Goal: Use online tool/utility: Utilize a website feature to perform a specific function

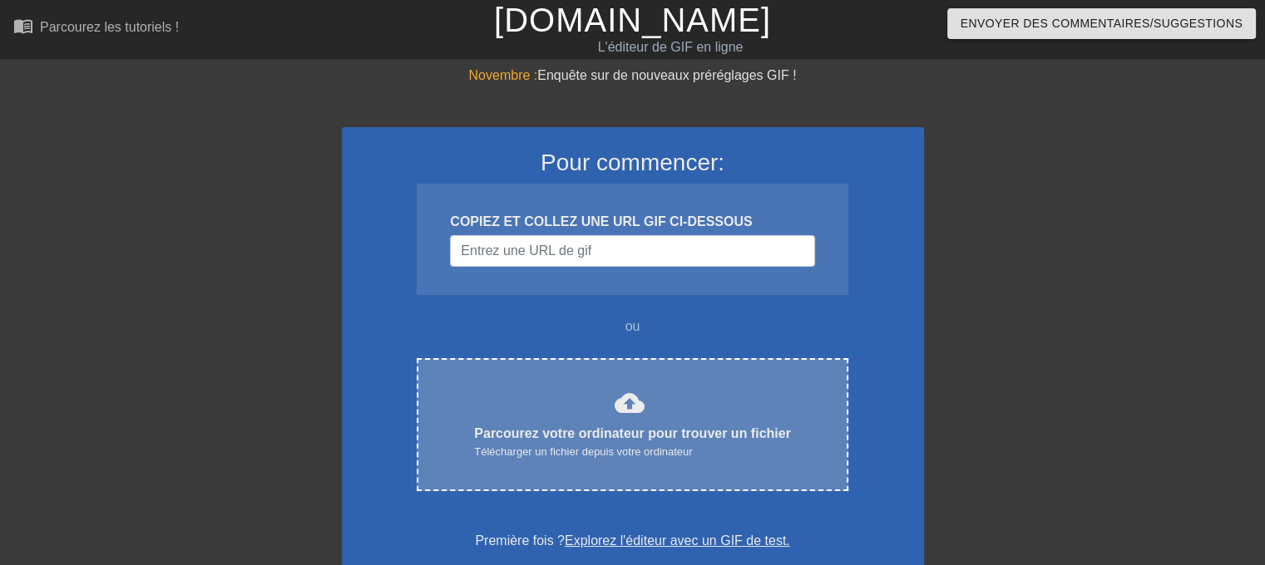
click at [581, 446] on font "Télécharger un fichier depuis votre ordinateur" at bounding box center [583, 452] width 218 height 12
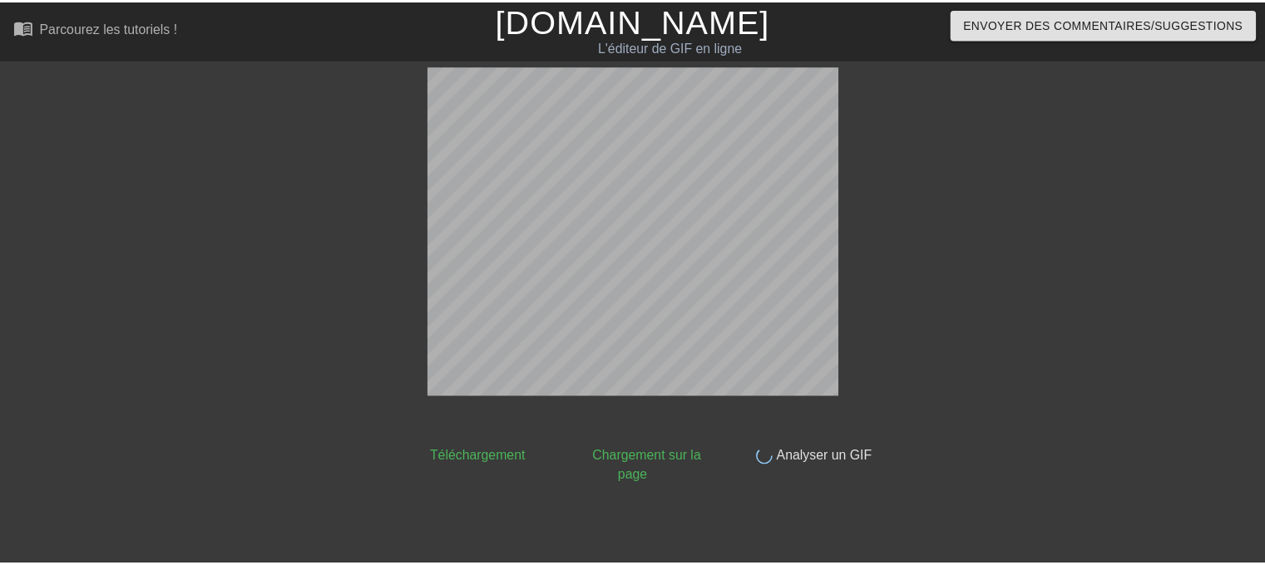
scroll to position [40, 0]
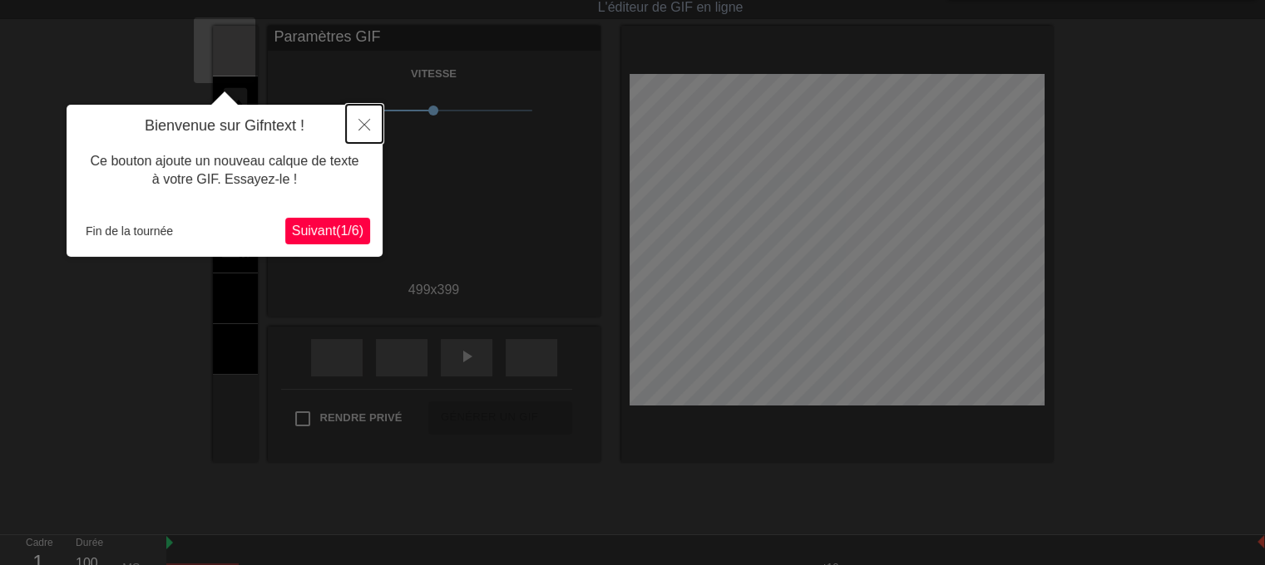
click at [356, 131] on button "Fermer" at bounding box center [364, 124] width 37 height 38
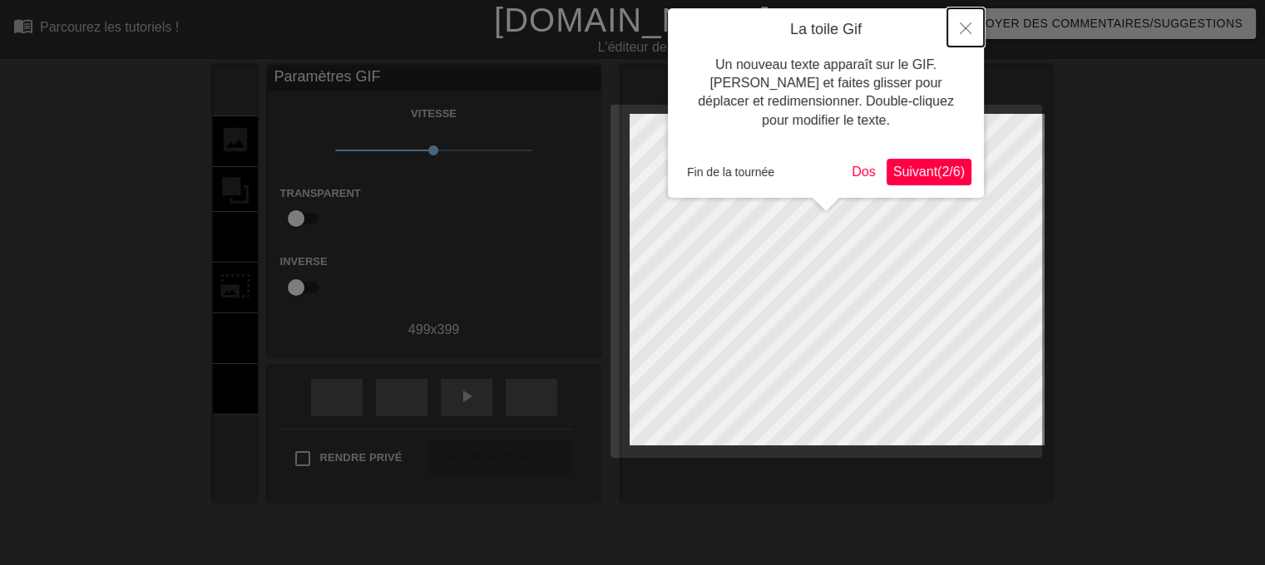
click at [968, 32] on icon "Fermer" at bounding box center [965, 28] width 12 height 12
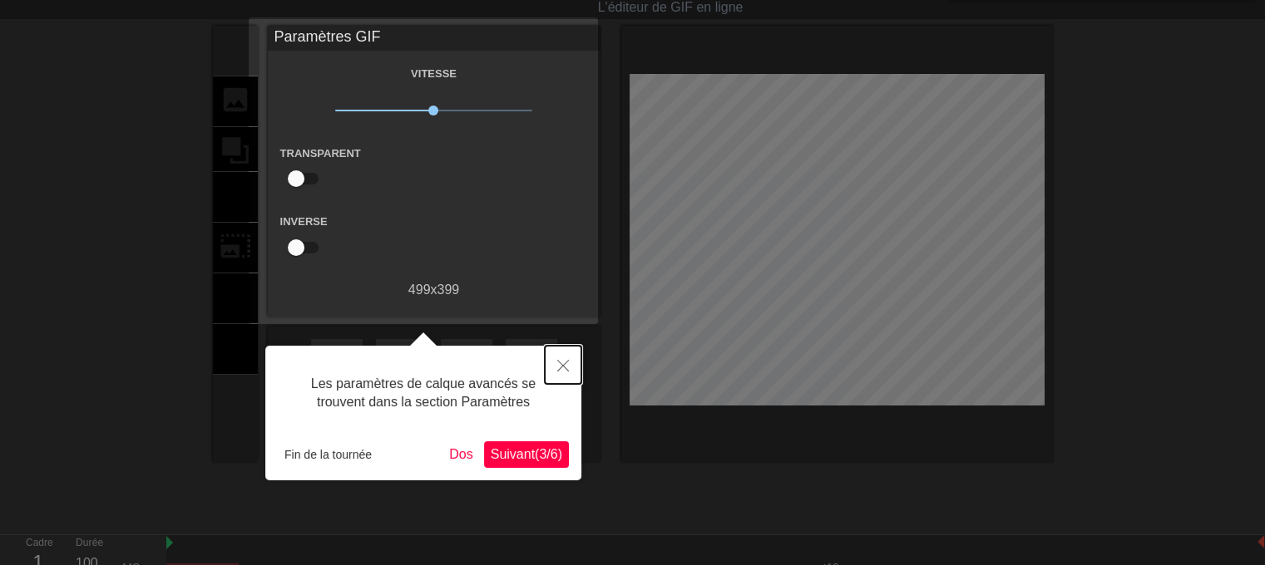
click at [566, 361] on icon "Fermer" at bounding box center [563, 366] width 12 height 12
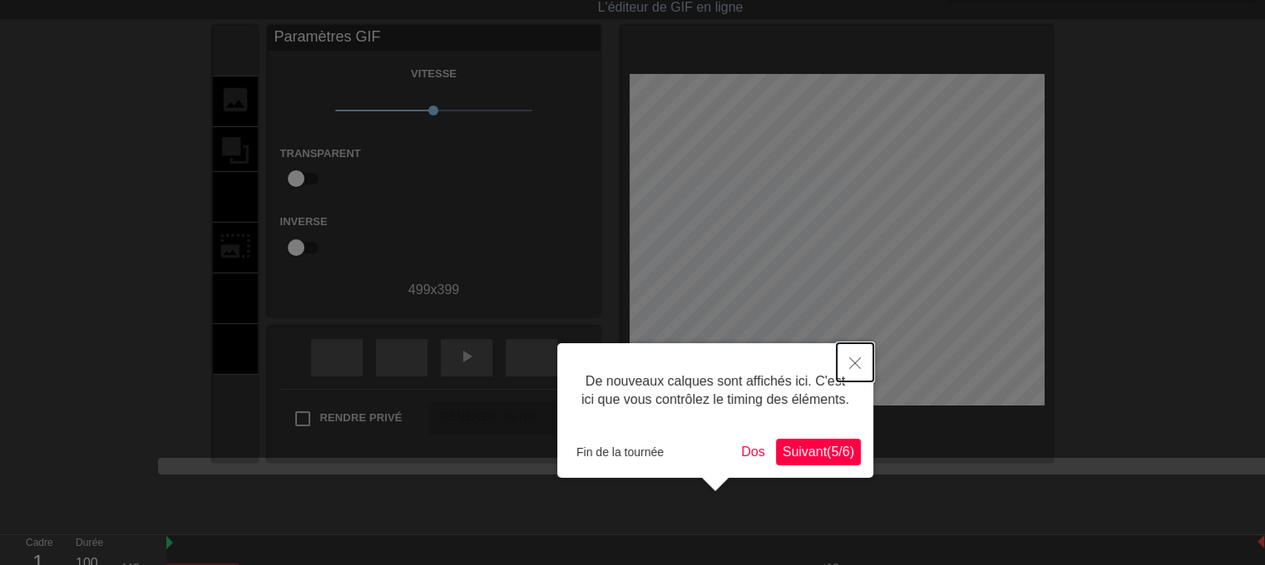
click at [862, 363] on button "Fermer" at bounding box center [854, 362] width 37 height 38
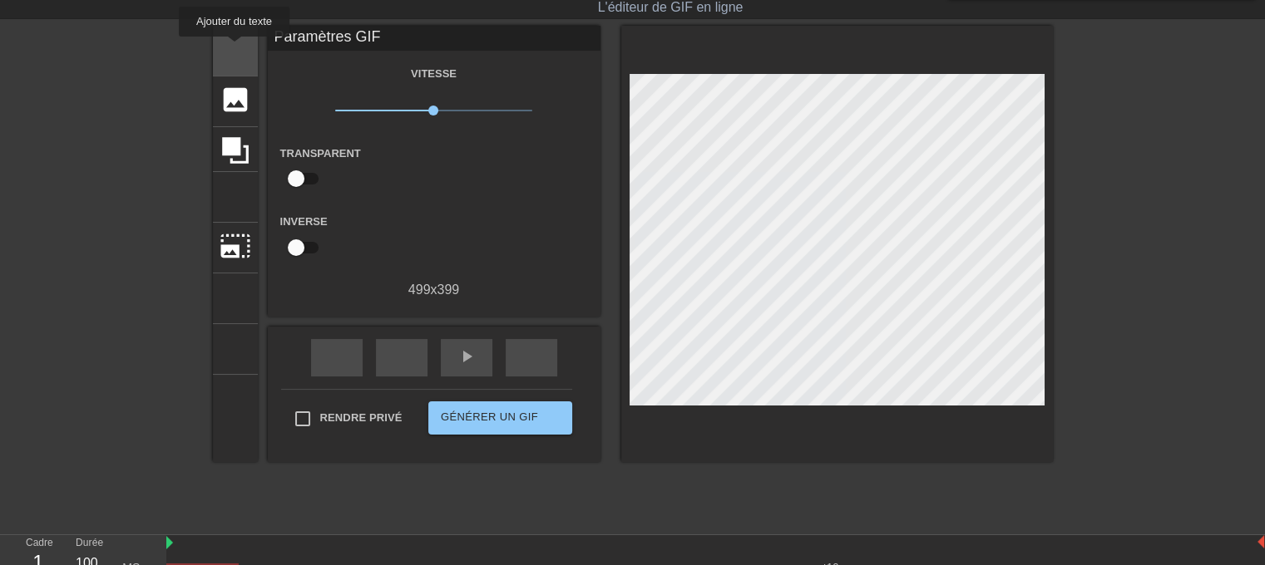
click at [234, 48] on font "titre" at bounding box center [298, 49] width 158 height 32
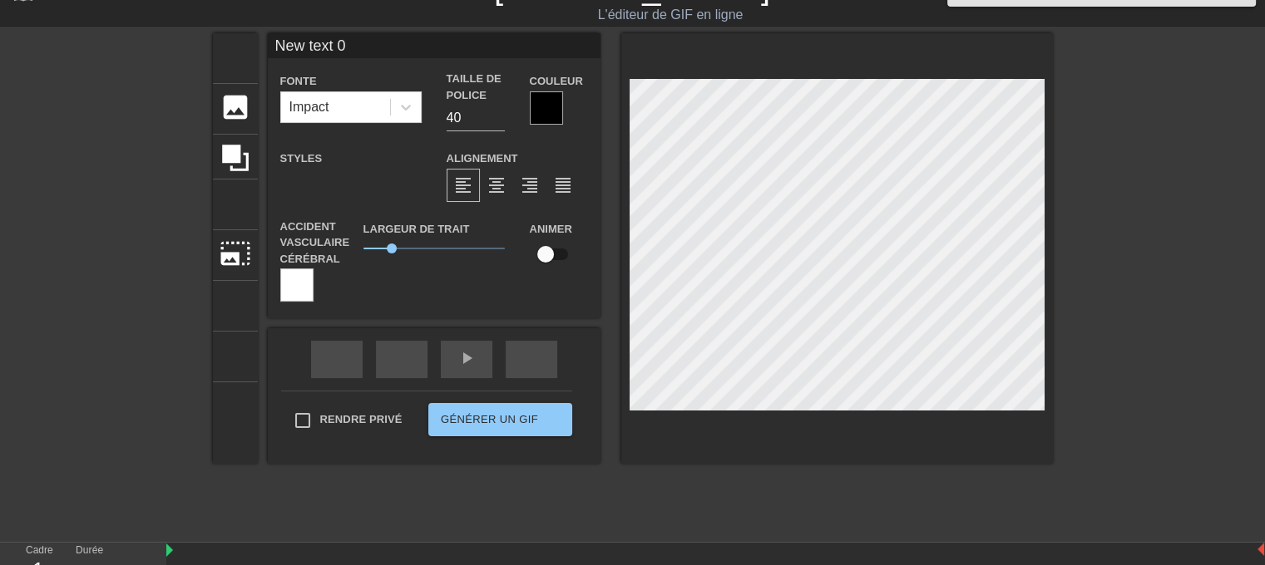
scroll to position [2, 2]
type input "M"
type textarea "M"
type input "MI"
type textarea "MI"
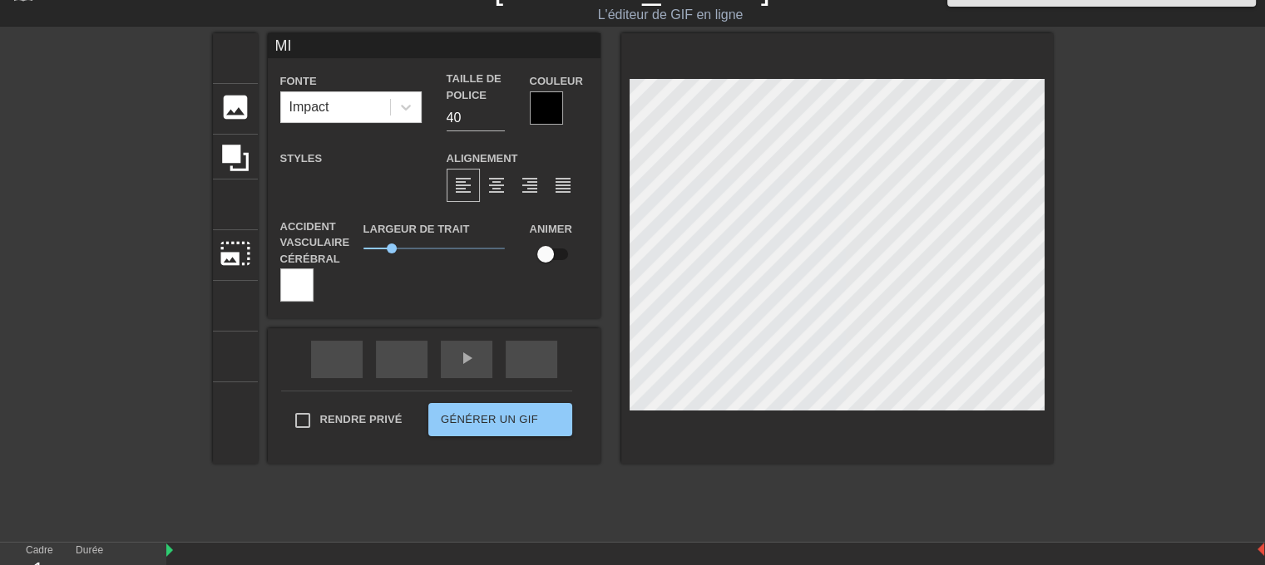
type input "M"
type textarea "M"
type input "Mi"
type textarea "Mi"
type input "Mis"
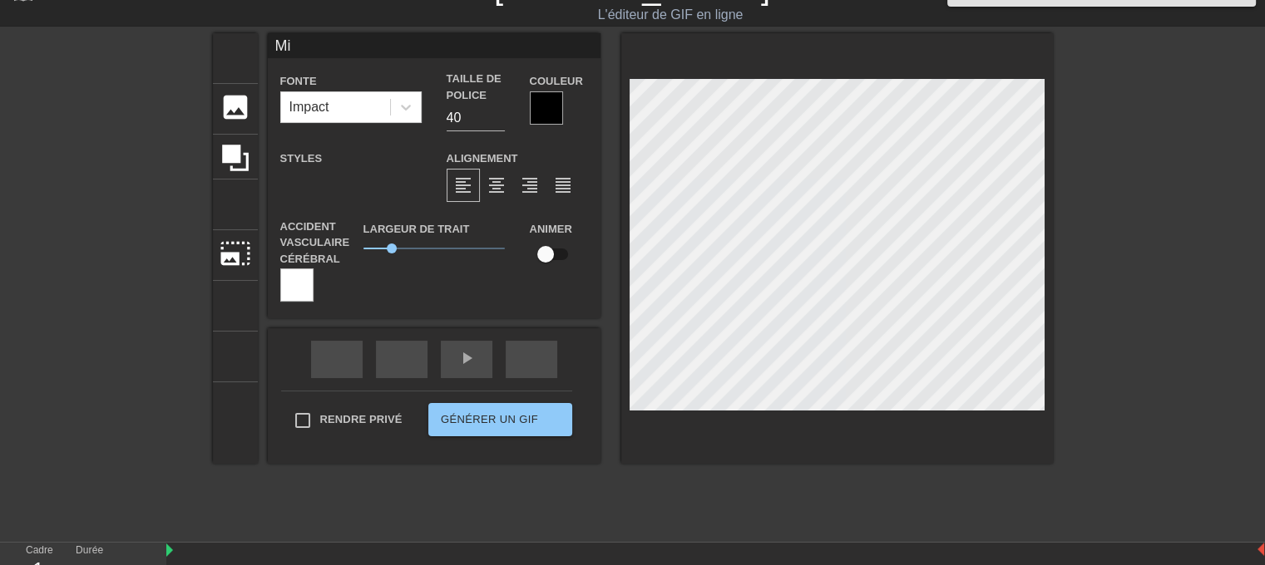
type textarea "Mis"
type input "Miss"
type textarea "Miss"
type input "Miss"
type textarea "Miss"
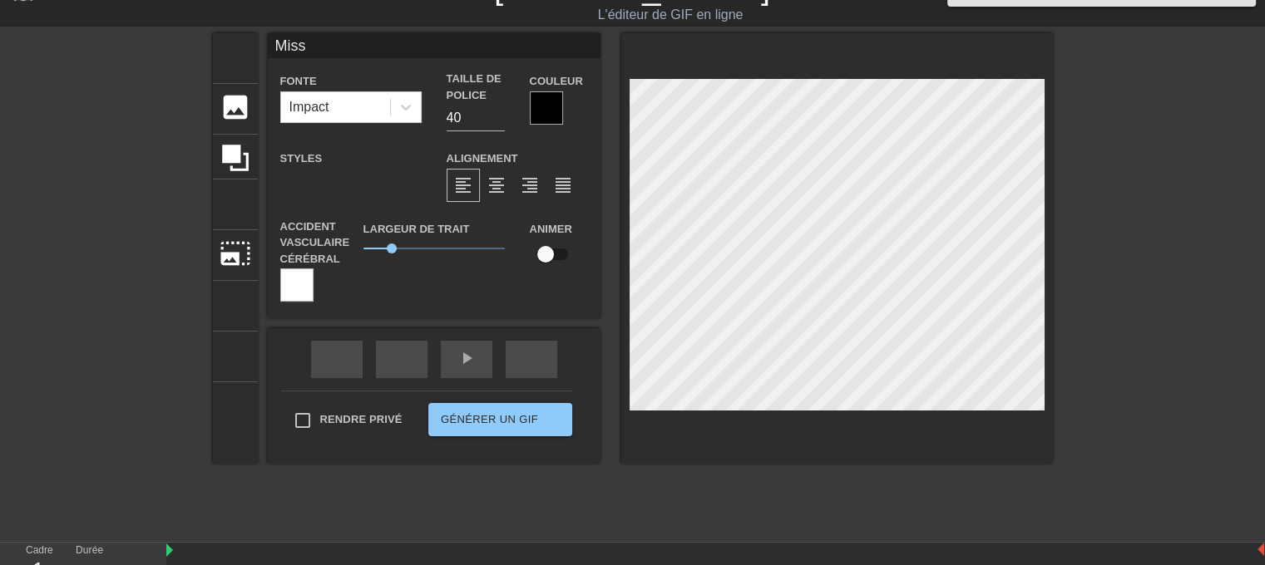
type input "Miss y"
type textarea "Miss y"
type input "Miss [PERSON_NAME]"
type textarea "Miss [PERSON_NAME]"
type input "Miss you"
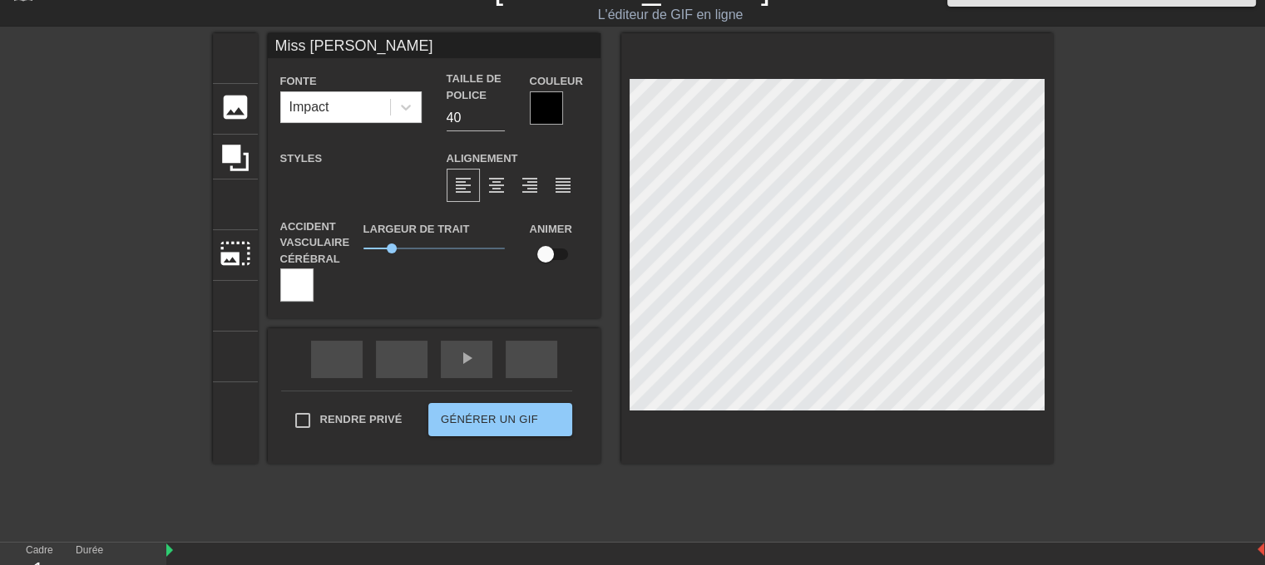
type textarea "Miss you"
type input "Miss you"
type textarea "Miss you"
type input "Miss you m"
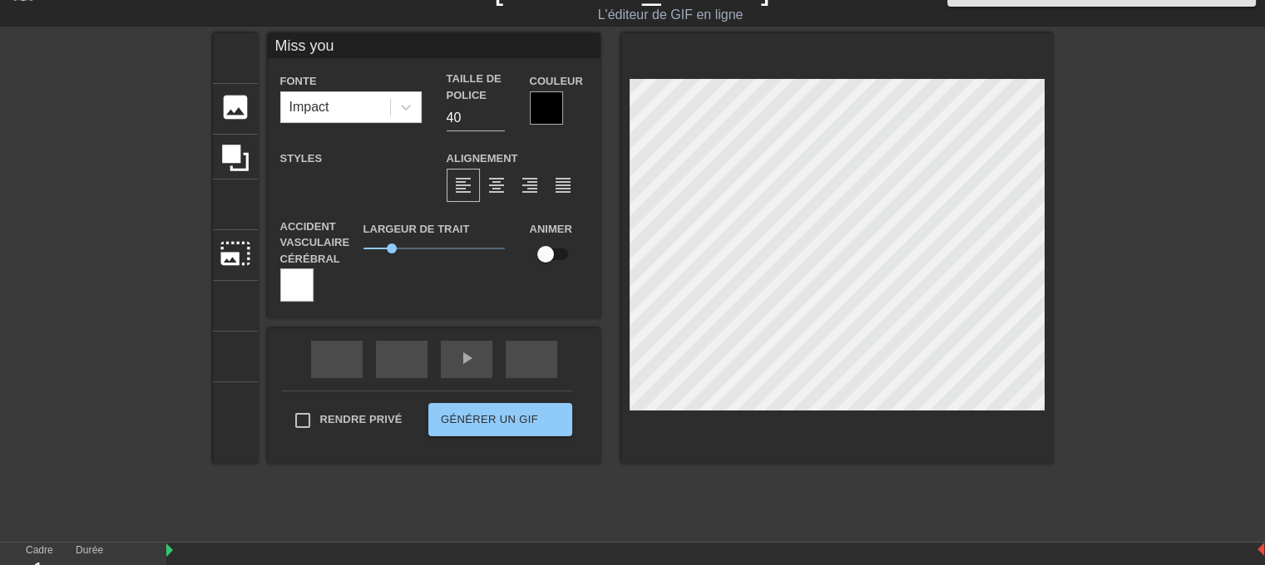
type textarea "Miss you m"
type input "Miss you ma"
type textarea "Miss you ma"
type input "Miss you ma"
type textarea "Miss you ma"
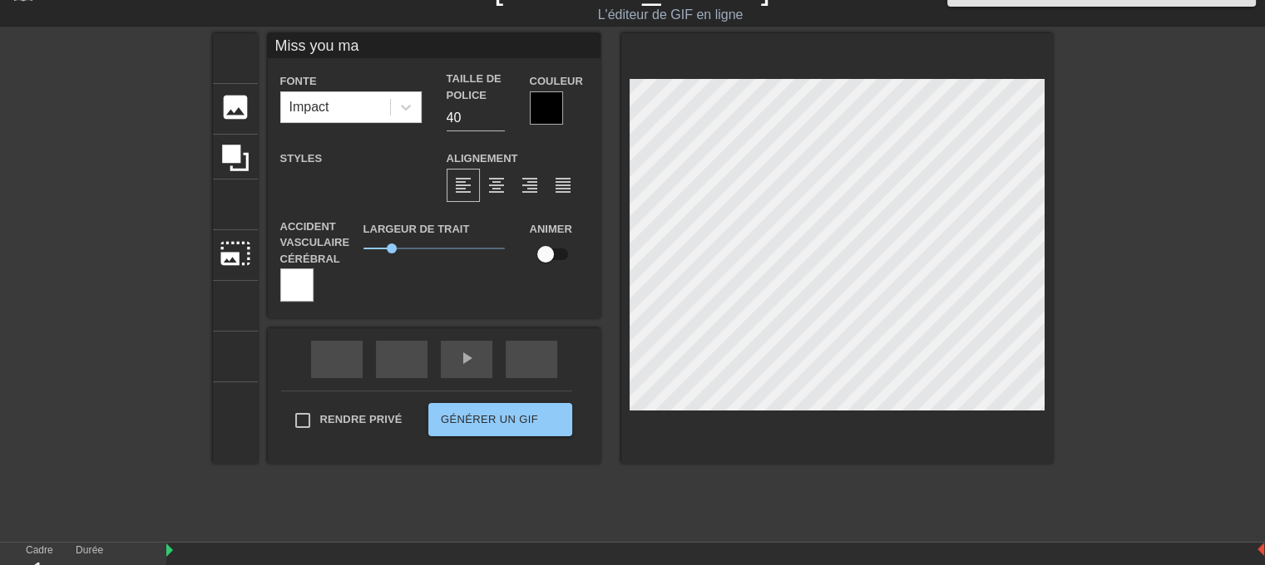
type input "Miss you ma b"
type textarea "Miss you ma b"
type input "Miss you [PERSON_NAME]"
type textarea "Miss you [PERSON_NAME]"
type input "Miss you ma bou"
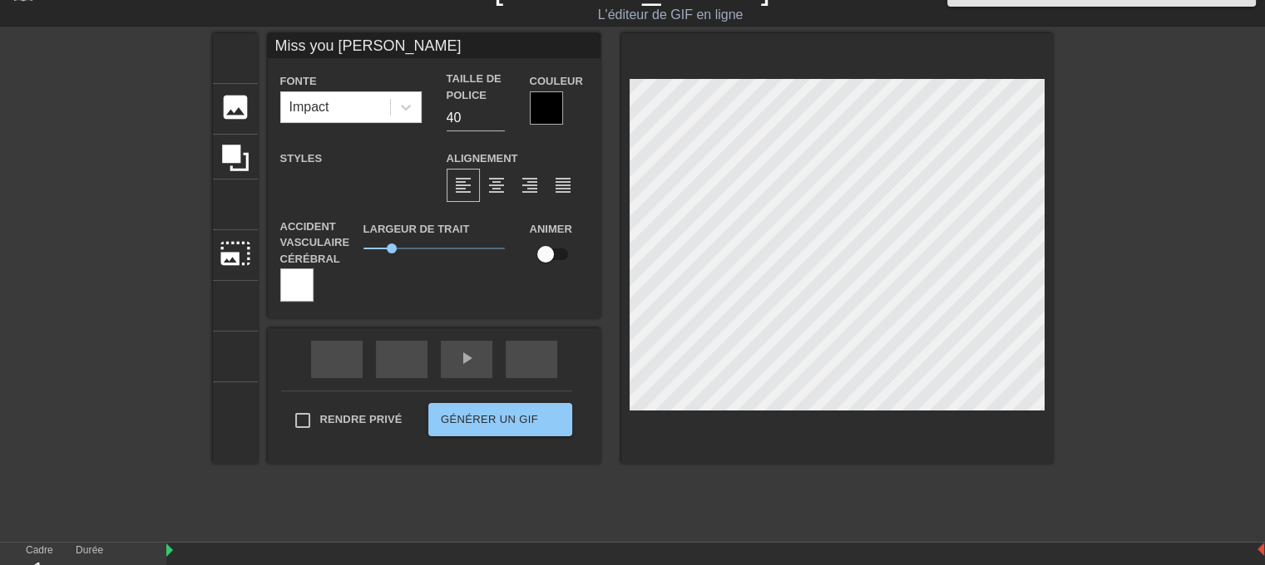
type textarea "Miss you ma bou"
type input "Miss you ma boub"
type textarea "Miss you ma boub"
type input "Miss you ma boubo"
type textarea "Miss you ma boubo"
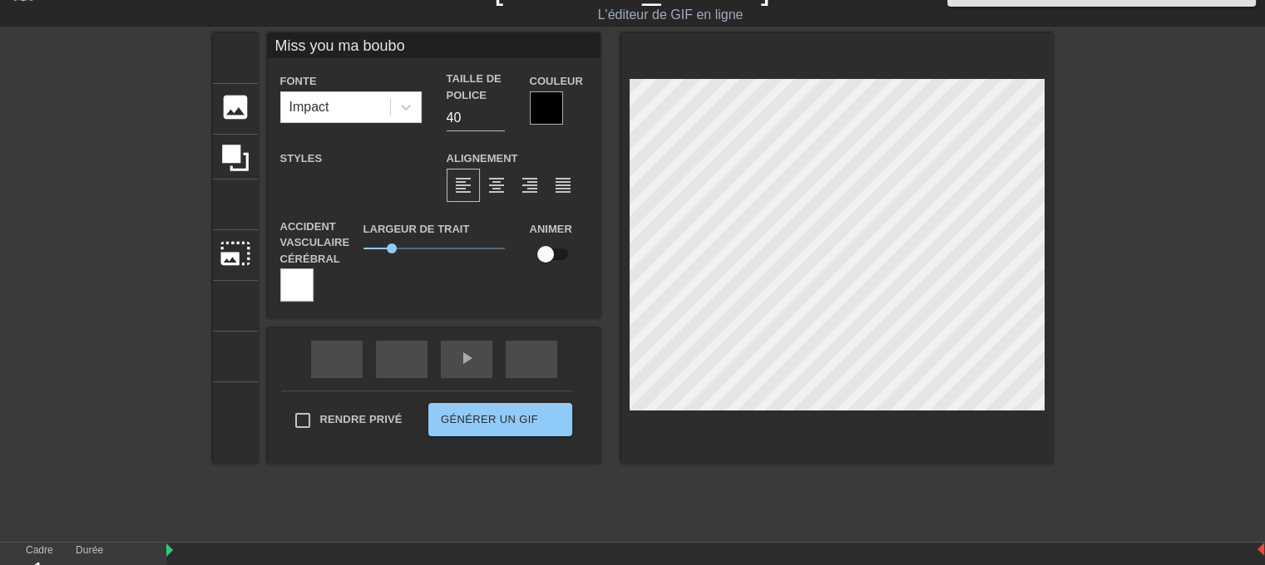
type input "Miss you [PERSON_NAME]"
type textarea "Miss you [PERSON_NAME]"
type input "Miss you [PERSON_NAME]"
paste textarea "😢"
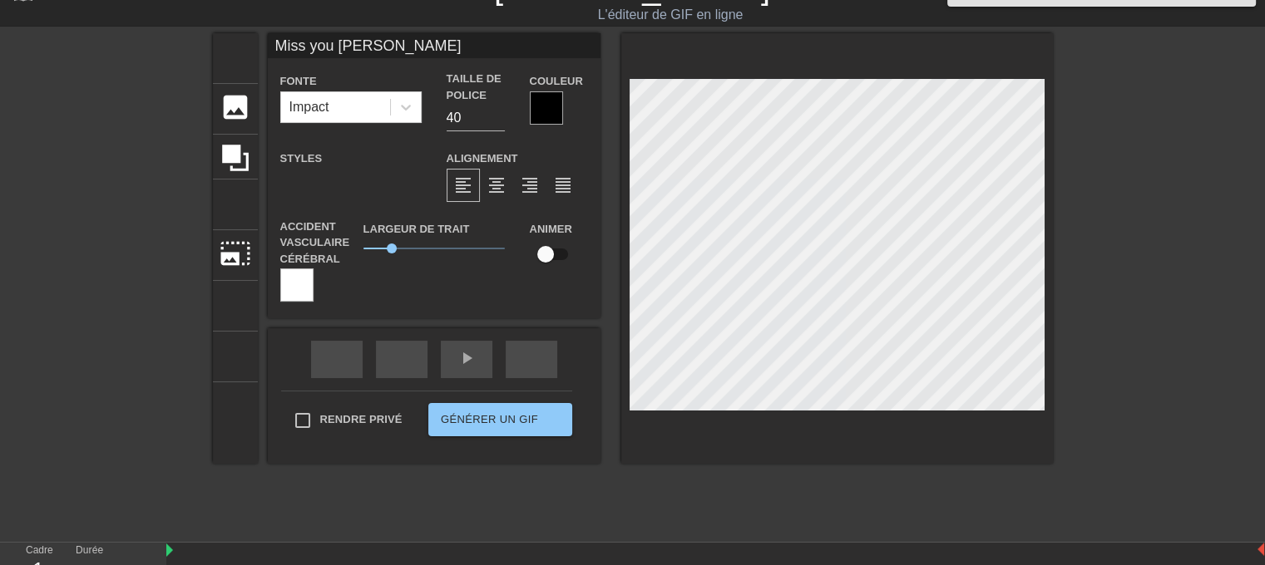
type textarea "Miss you [PERSON_NAME] 😢"
type input "Miss you [PERSON_NAME] 😢"
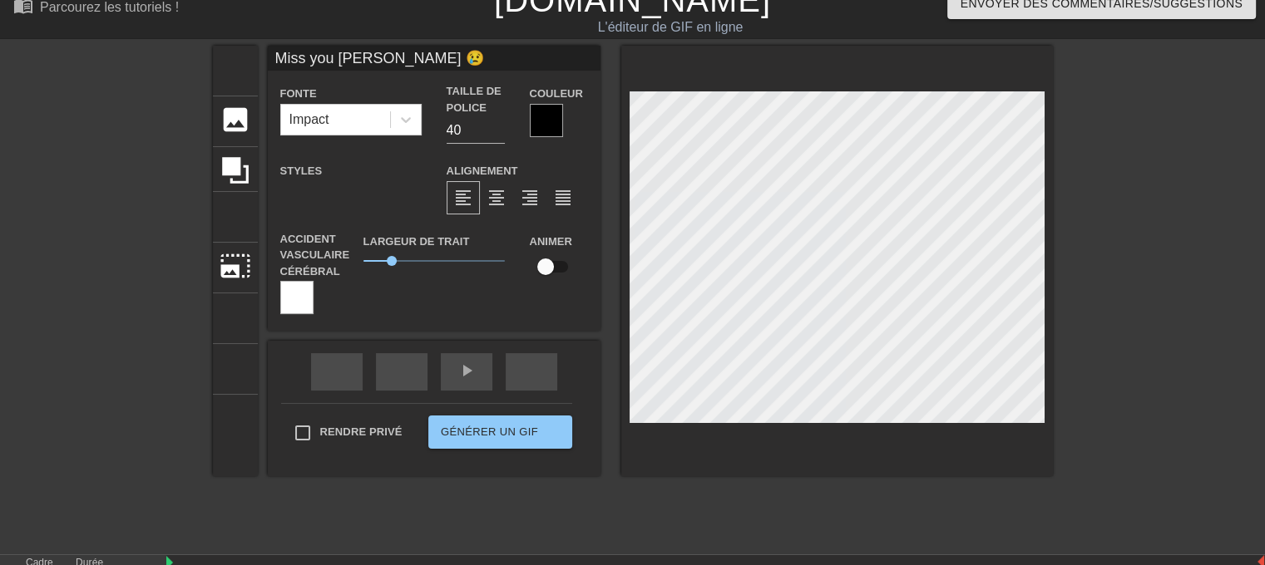
scroll to position [2, 2]
type input "Miss you [PERSON_NAME] 😢"
type textarea "Miss you [PERSON_NAME] 😢"
type input "Miss you [PERSON_NAME] 😢"
type textarea "Miss you [PERSON_NAME] 😢"
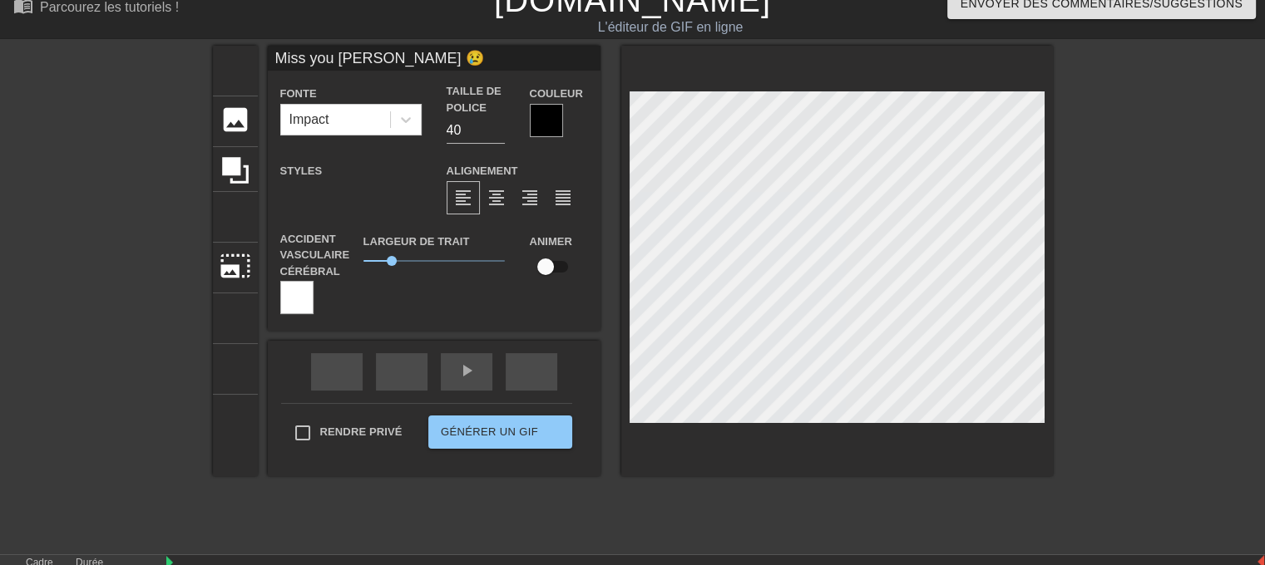
scroll to position [2, 9]
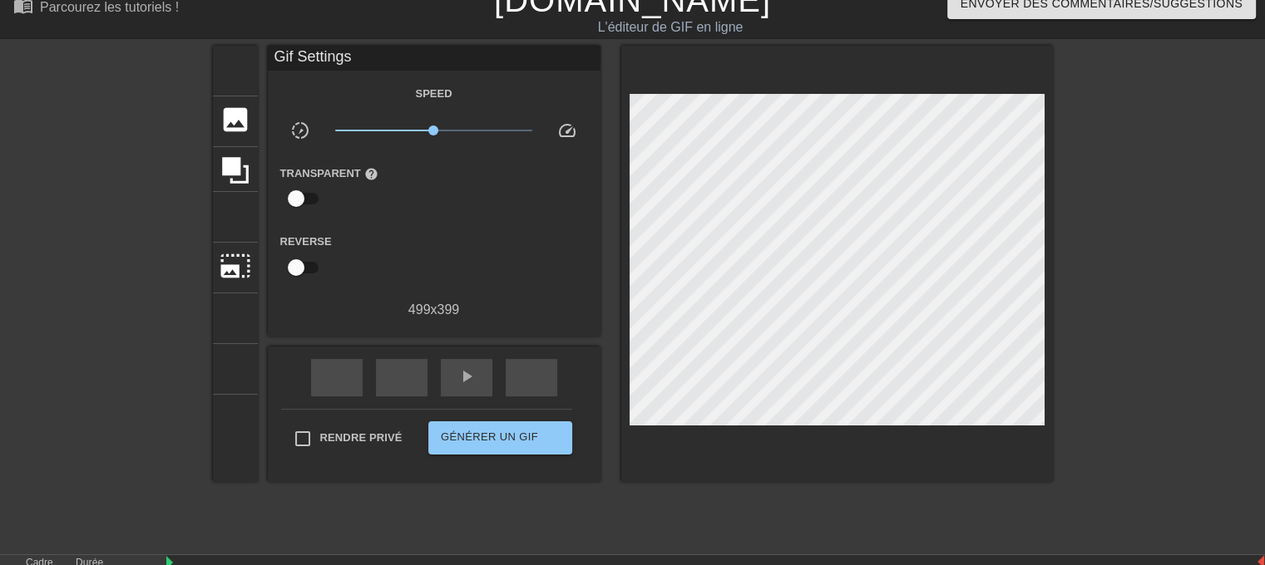
click at [1084, 162] on div "titre ajouter_cercle image ajouter_cercle recadrer photo_size_select_large aide…" at bounding box center [632, 295] width 1265 height 499
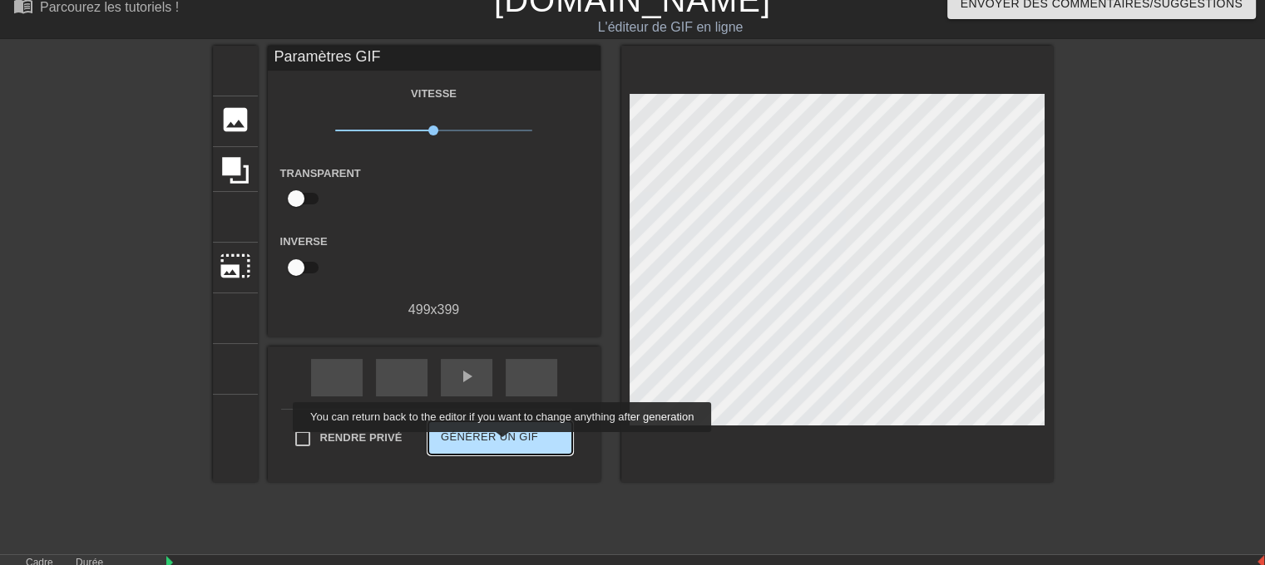
click at [504, 444] on font "Générer un GIF" at bounding box center [489, 437] width 97 height 19
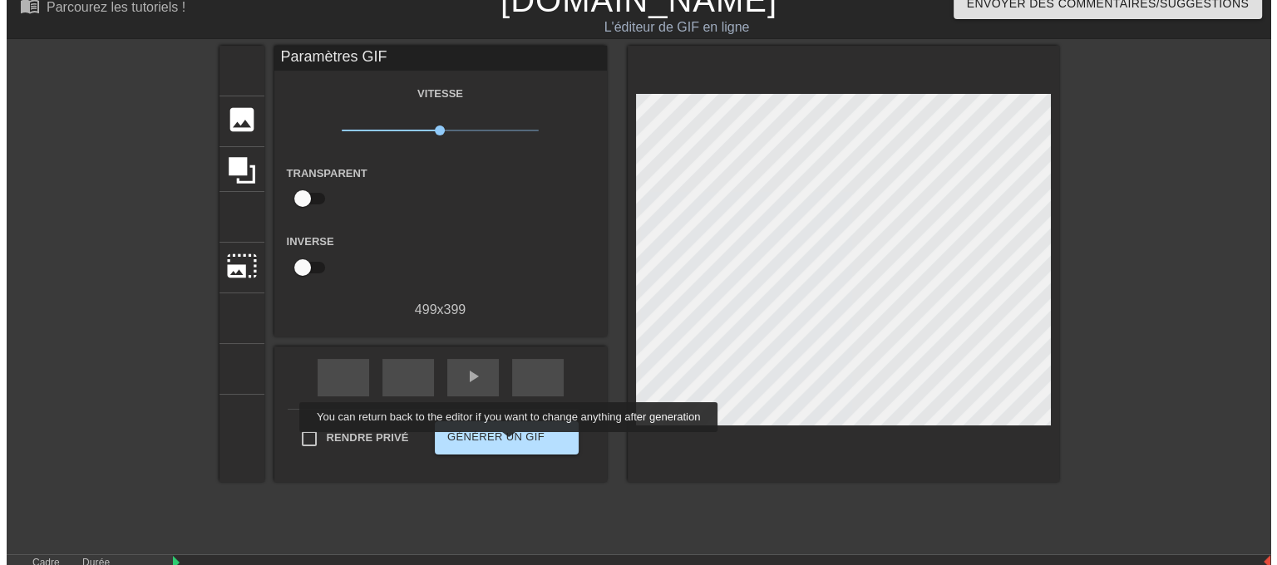
scroll to position [0, 0]
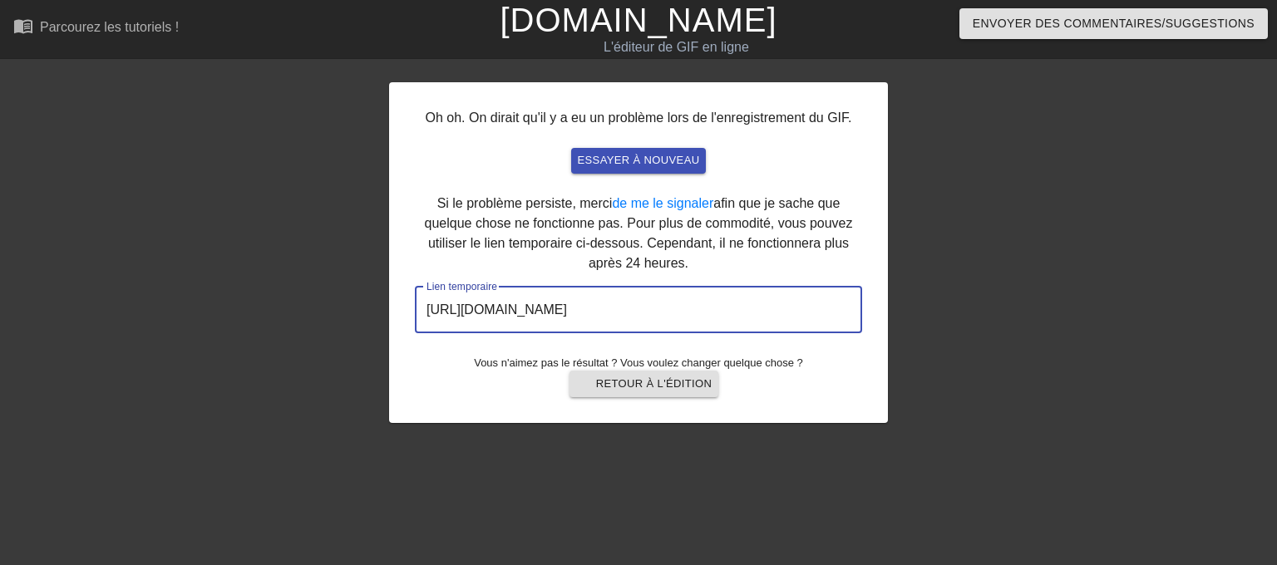
click at [729, 305] on input "[URL][DOMAIN_NAME]" at bounding box center [638, 310] width 447 height 47
drag, startPoint x: 752, startPoint y: 304, endPoint x: 417, endPoint y: 309, distance: 335.1
click at [417, 309] on input "[URL][DOMAIN_NAME]" at bounding box center [638, 310] width 447 height 47
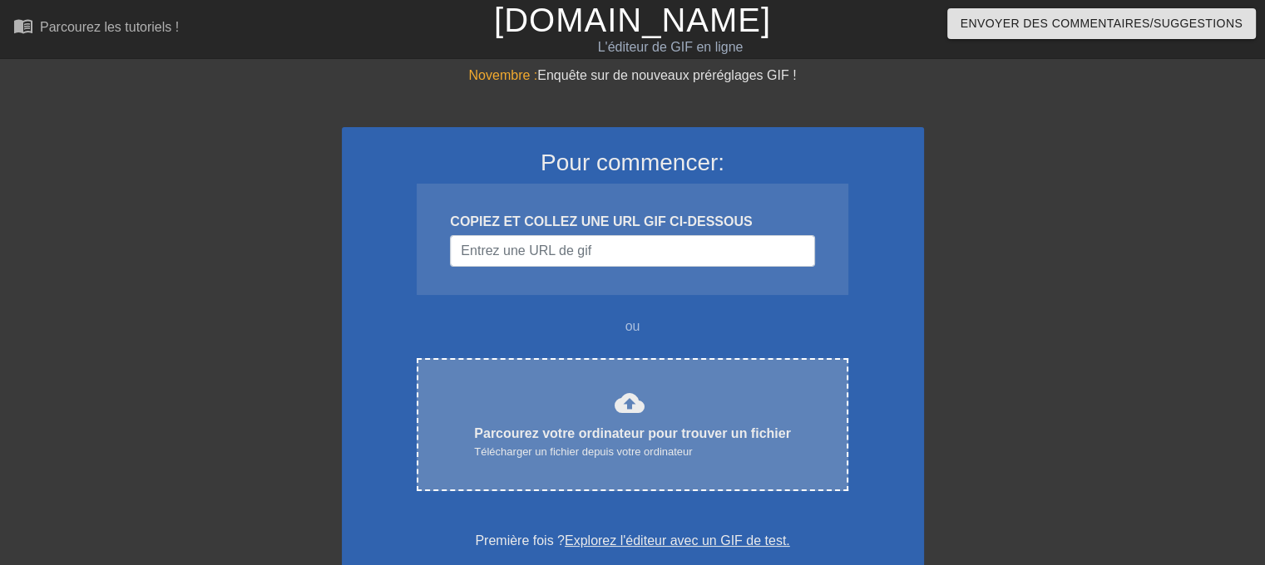
click at [572, 381] on div "cloud_upload Parcourez votre ordinateur pour trouver un fichier Télécharger un …" at bounding box center [632, 424] width 431 height 133
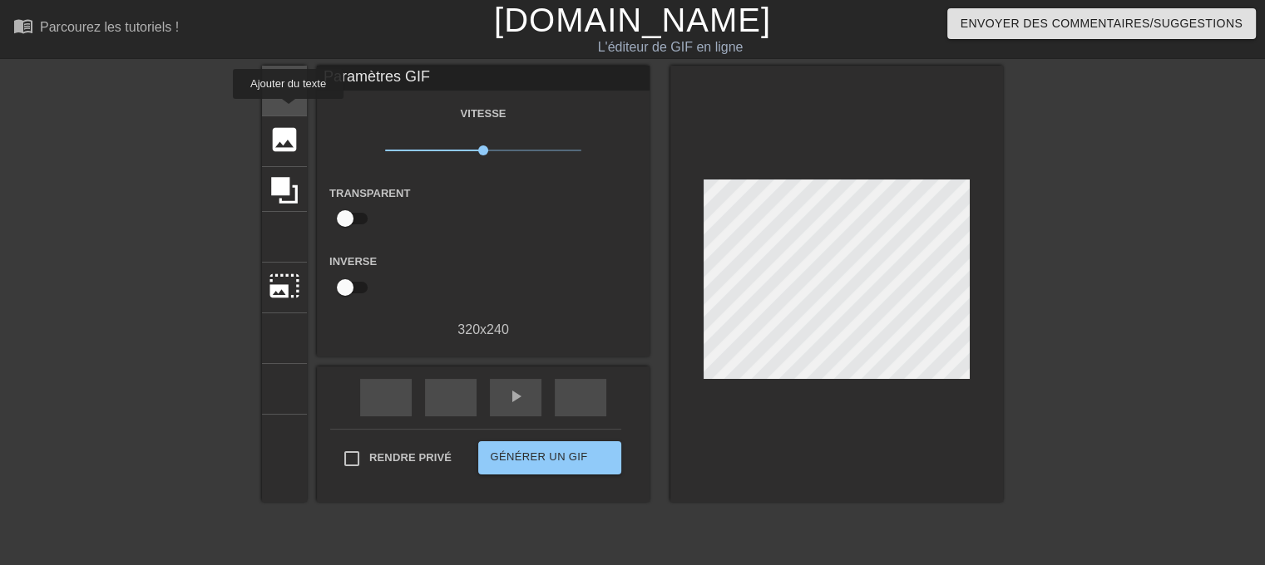
click at [289, 111] on div "titre ajouter_cercle" at bounding box center [284, 91] width 45 height 51
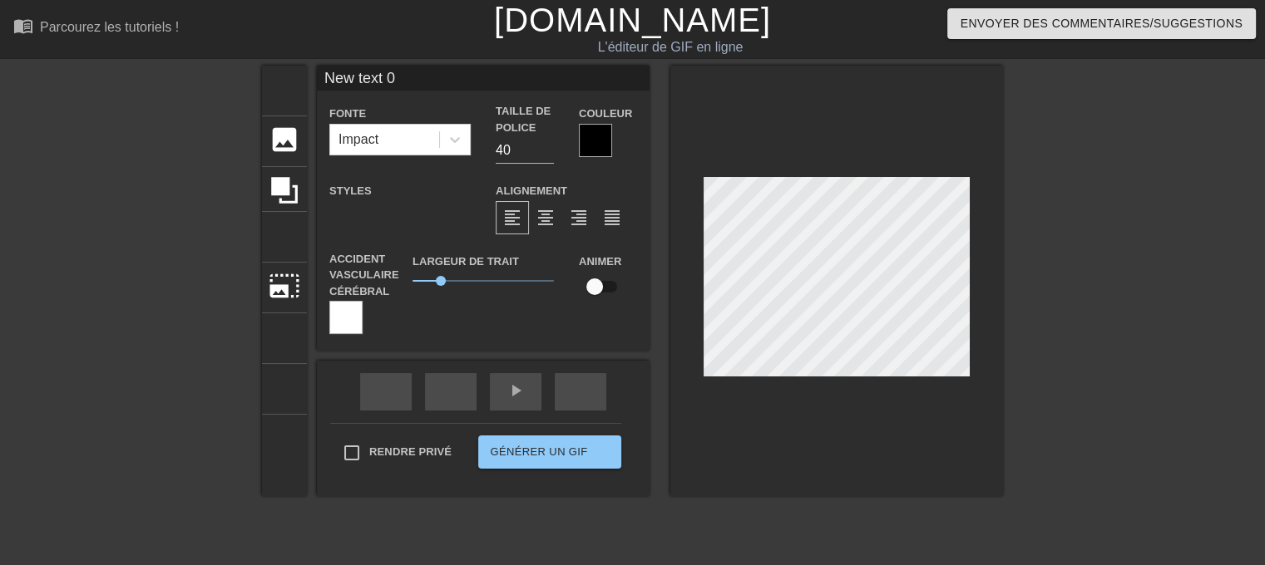
scroll to position [2, 4]
type input "New 0"
type textarea "New 0"
type input "New 0"
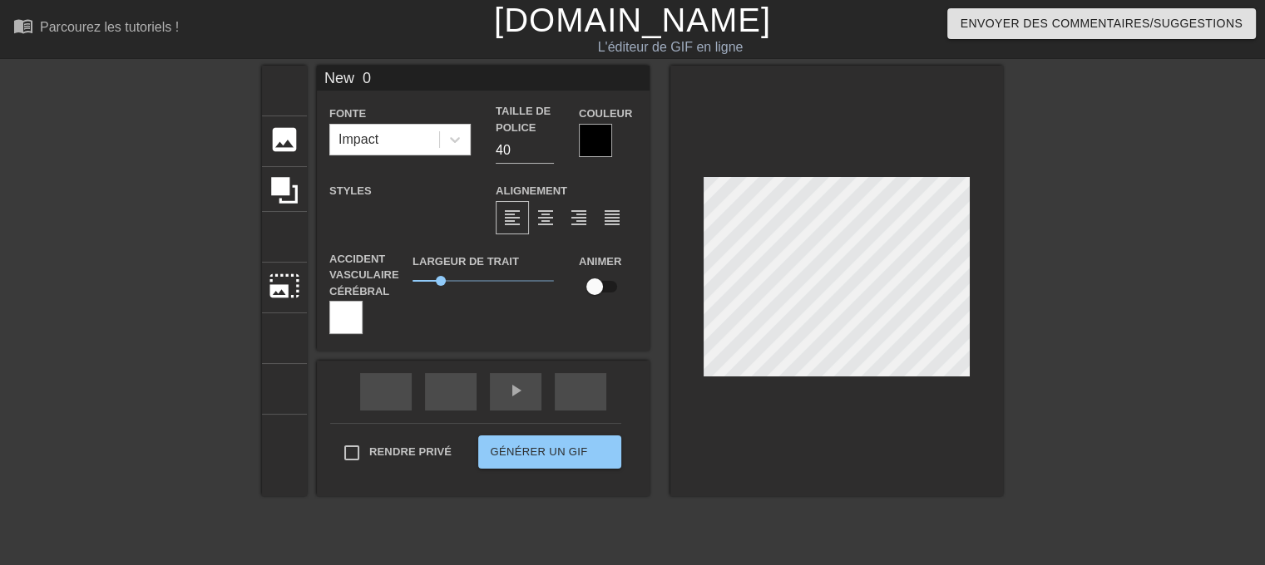
type textarea "New 0"
type input "New"
type textarea "New"
type input "New"
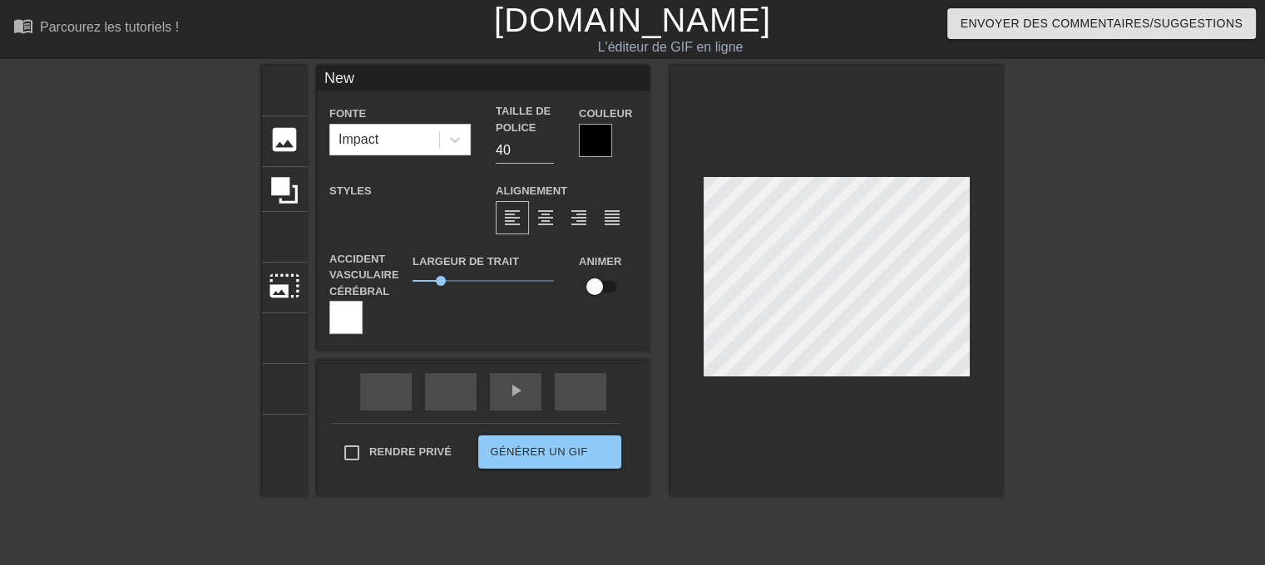
type textarea "New"
type input "New"
type textarea "New"
type input "Ne"
type textarea "Ne"
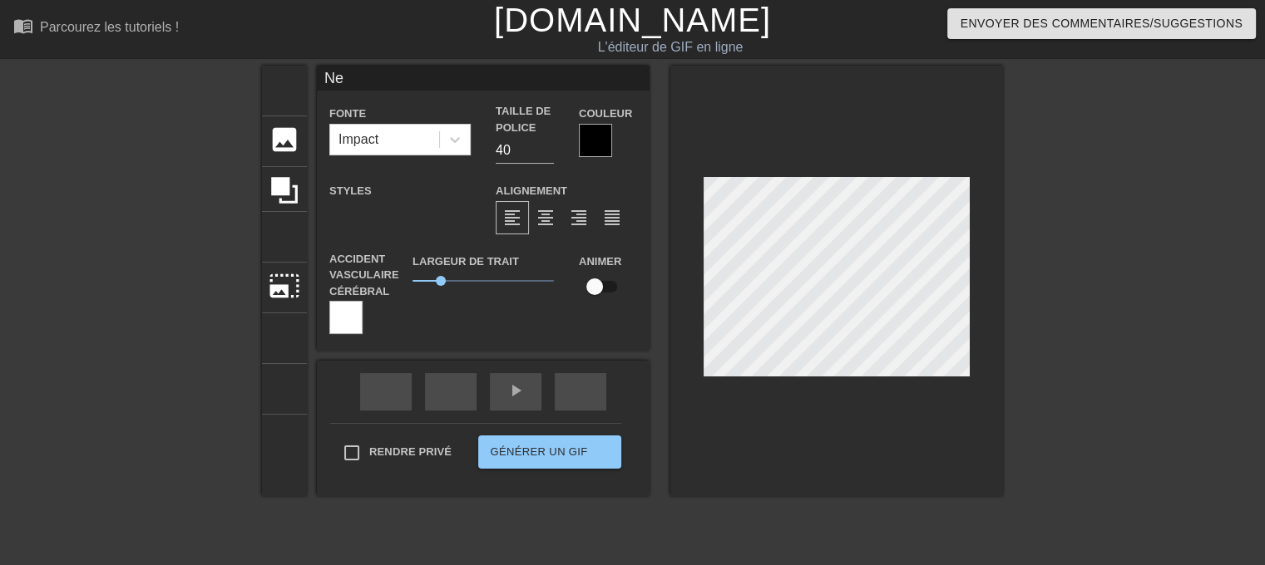
type input "N"
type textarea "N"
type input "M"
type textarea "M"
type input "Ma"
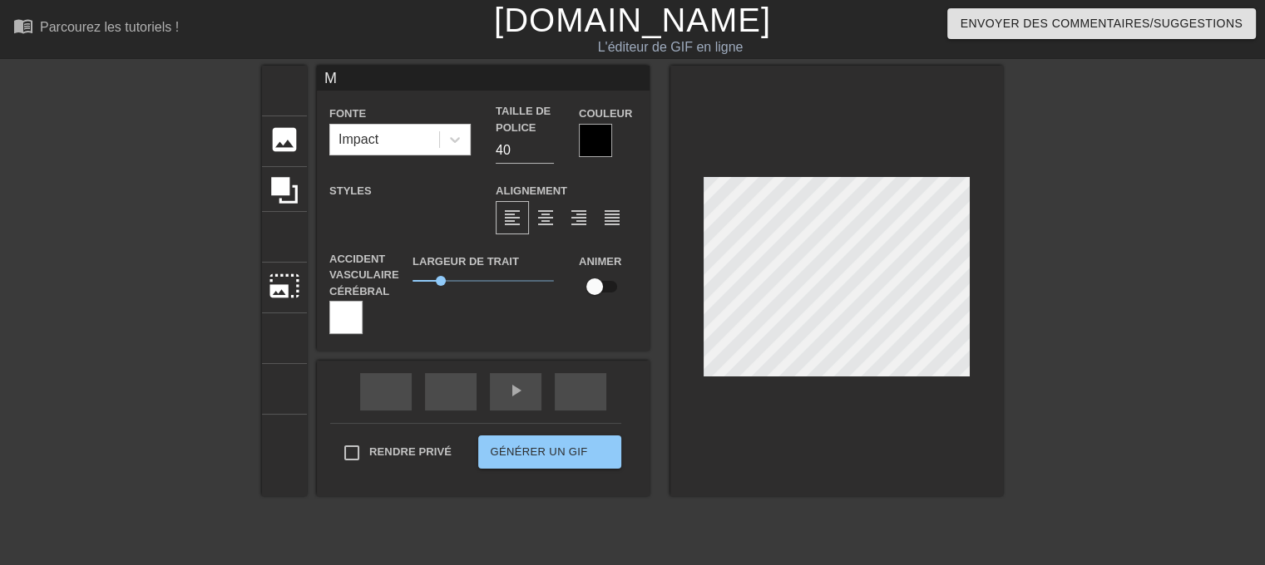
type textarea "Ma"
type input "Ma"
type textarea "Ma"
type input "Ma b"
type textarea "Ma b"
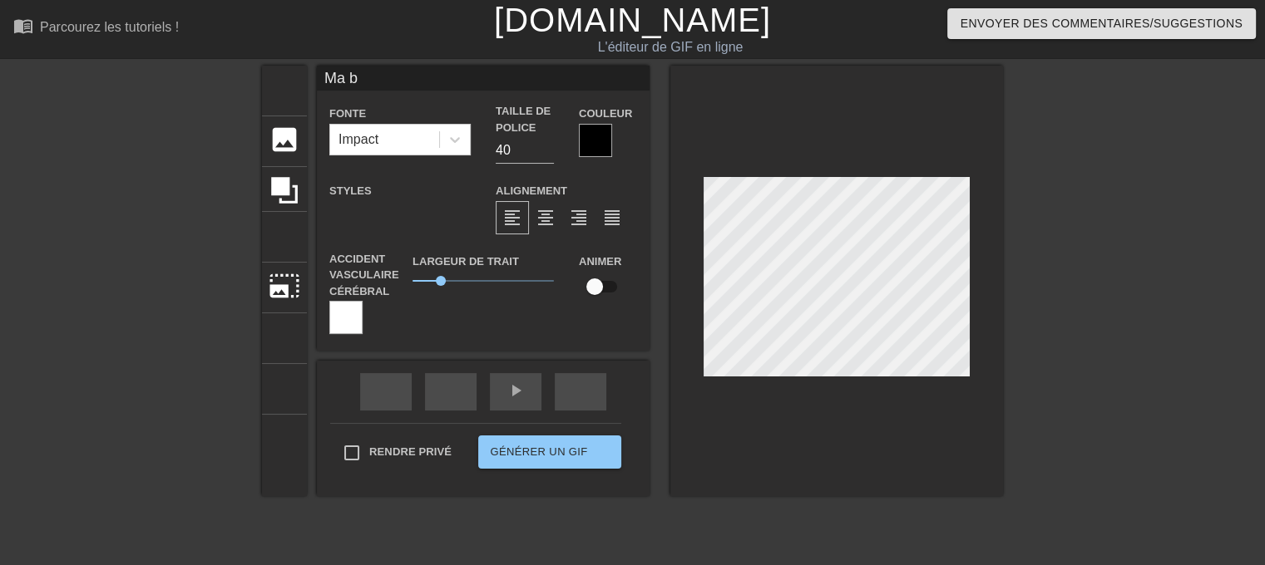
type input "Ma bo"
type textarea "Ma bo"
type input "Ma bou"
type textarea "Ma bou"
type input "Ma boub"
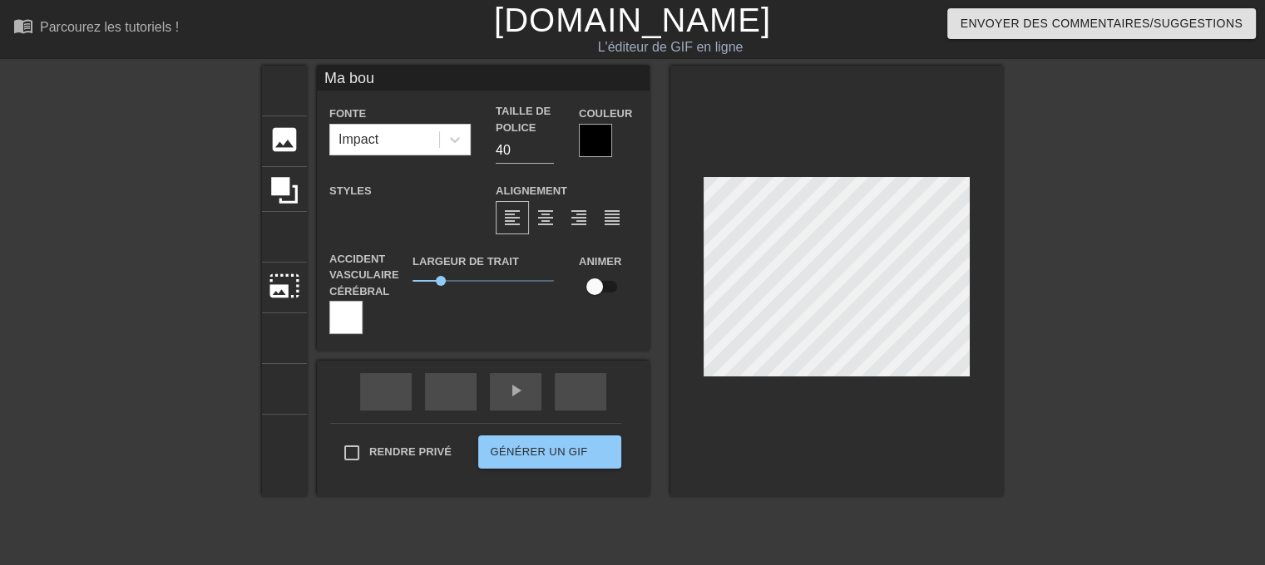
type textarea "Ma boub"
type input "Ma boubo"
type textarea "Ma boubo"
type input "Ma boubou"
type textarea "Ma boubou"
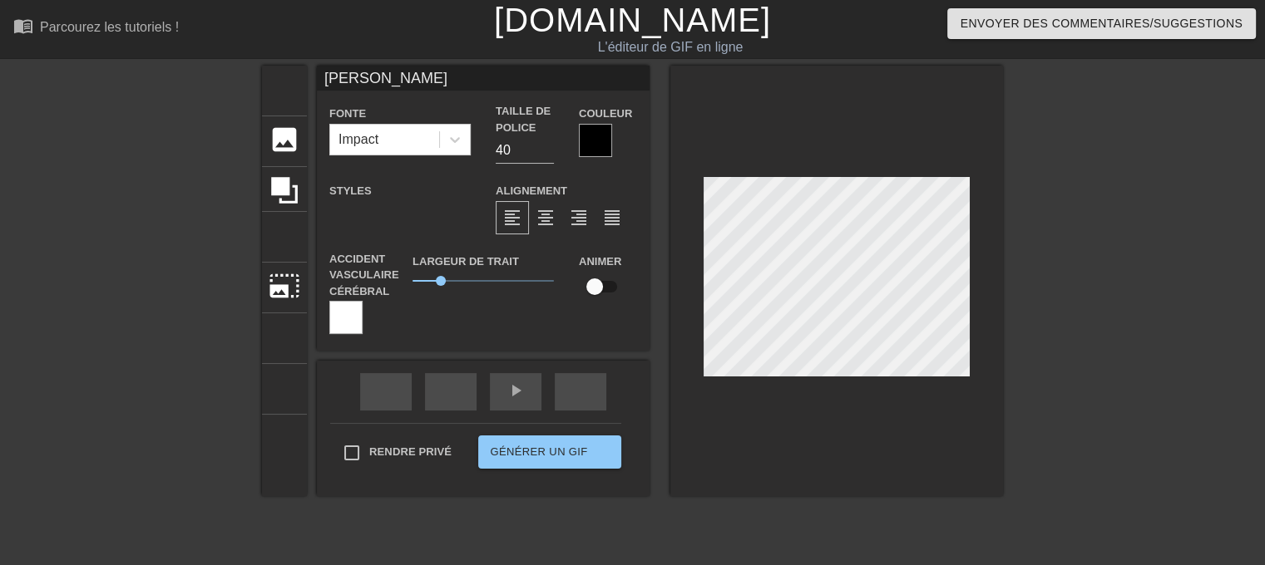
type input "Ma boubouu"
type textarea "Ma boubouu"
type input "Ma boubouuu"
type textarea "Ma boubouuu"
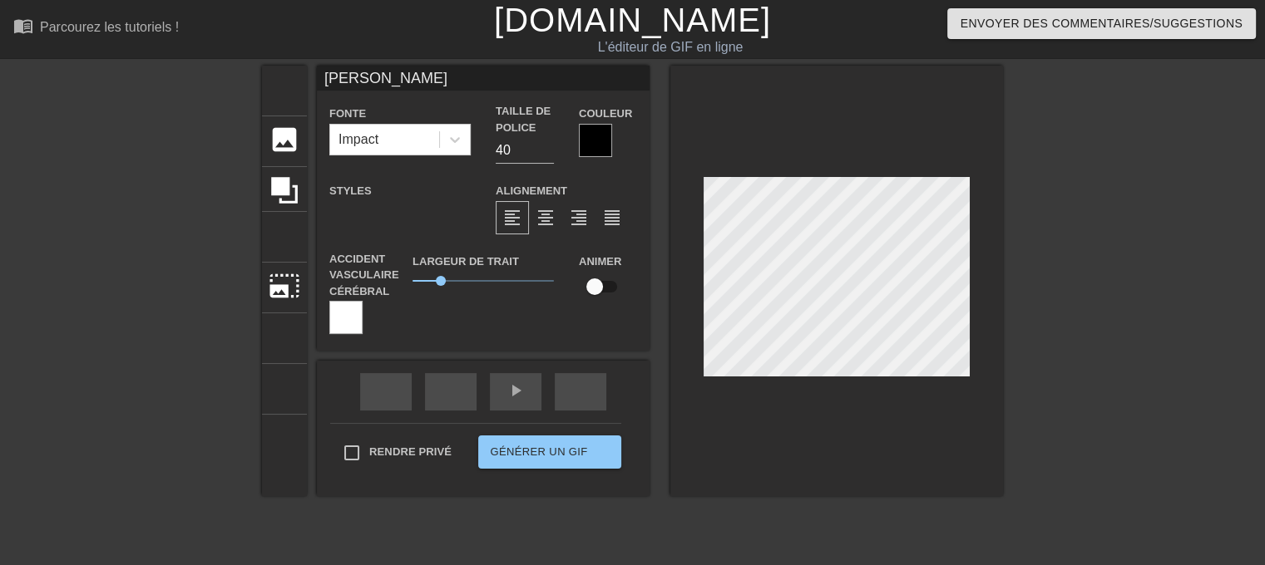
type input "Ma boubouuu"
type textarea "Ma boubouuu"
paste textarea "😈"
type textarea "😈"
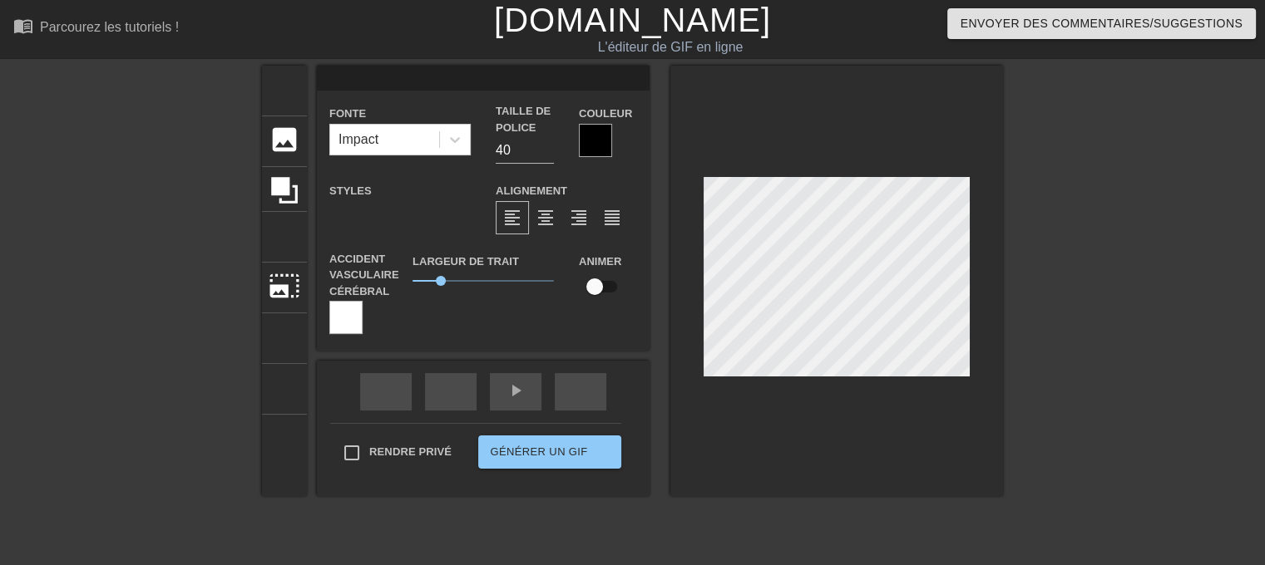
type input "😈"
type textarea "😈"
type input "😈"
type textarea "😈"
type input "M😈"
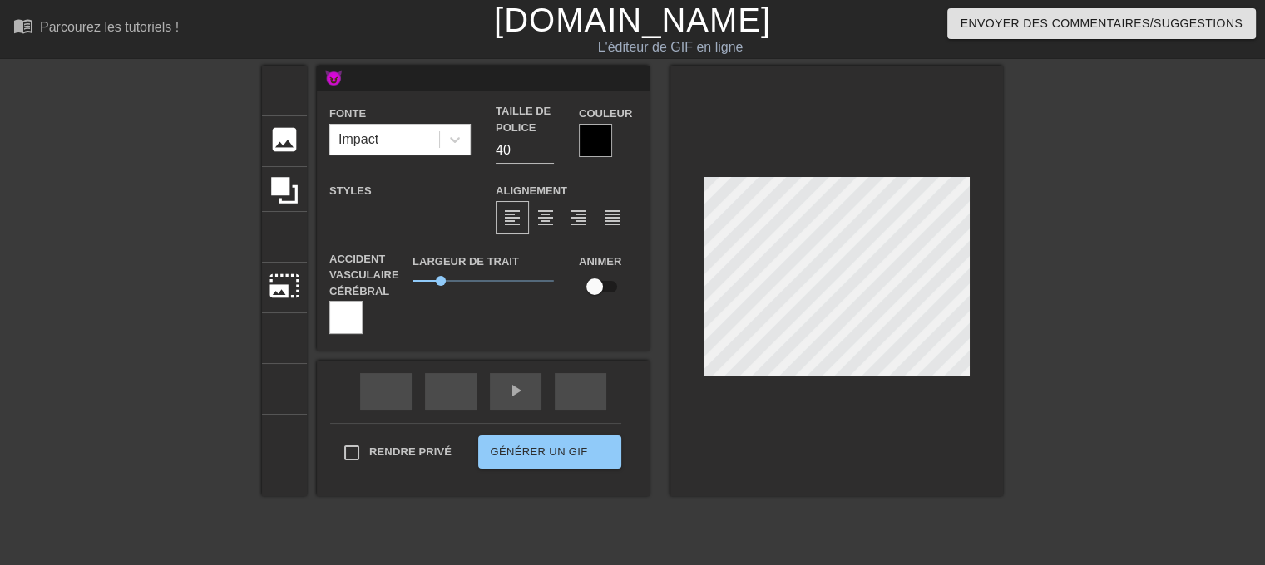
type textarea "M😈"
type input "Ma😈"
type textarea "Ma😈"
type input "Ma 😈"
type textarea "Ma 😈"
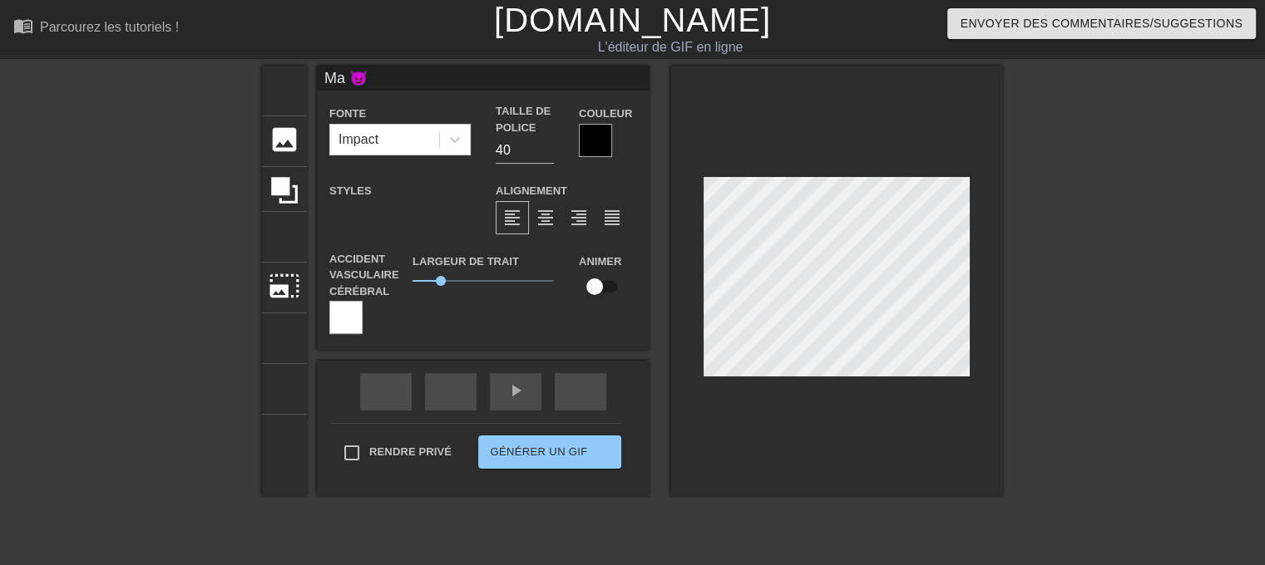
type input "Ma b😈"
type textarea "Ma b😈"
type input "Ma bo😈"
type textarea "Ma bo😈"
type input "Ma bou😈"
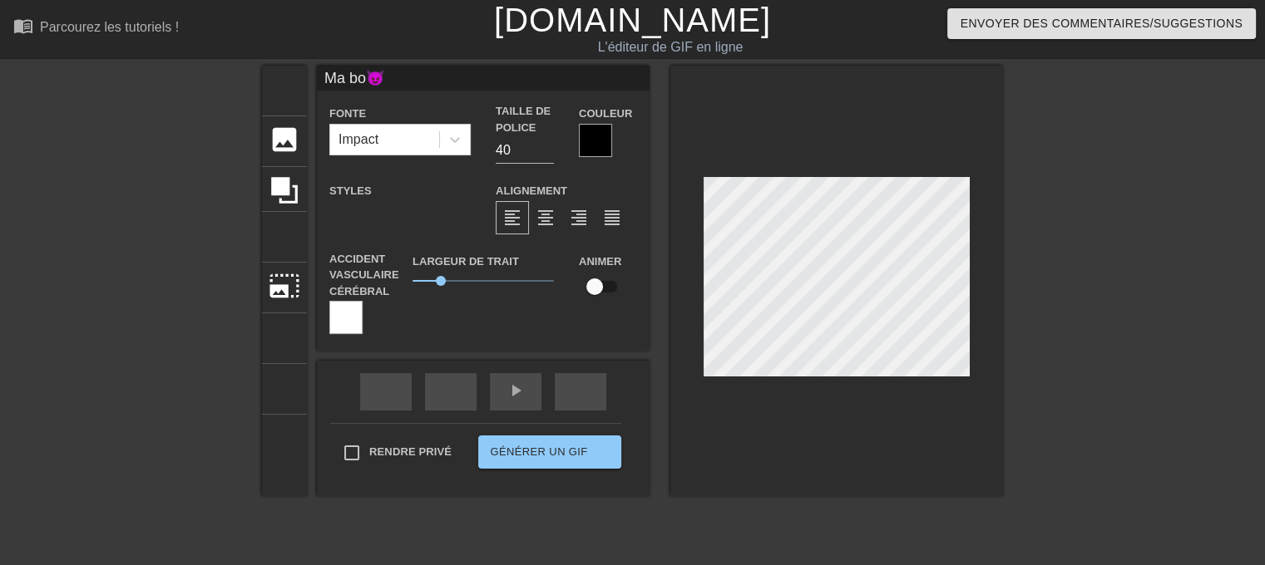
type textarea "Ma bou😈"
type input "Ma boub😈"
type textarea "Ma boub😈"
type input "Ma boubo😈"
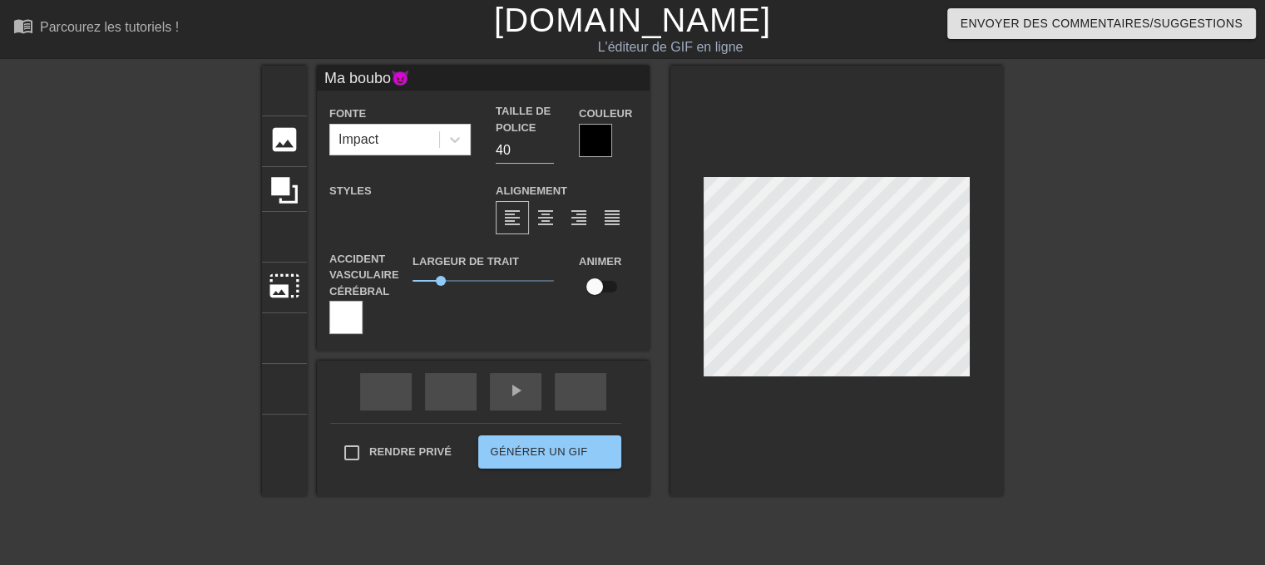
type textarea "Ma boubo😈"
type input "Ma boubou😈"
type textarea "Ma boubou😈"
type input "Ma boubouu😈"
type textarea "Ma boubouu😈"
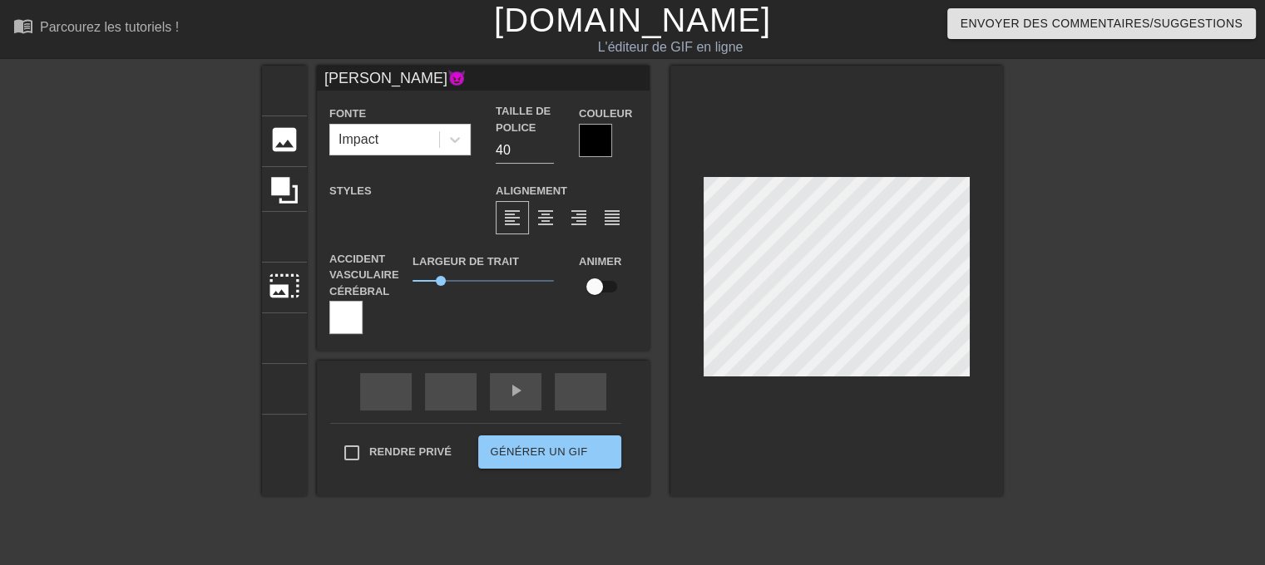
scroll to position [2, 6]
type input "Ma boubouuu😈"
type textarea "Ma boubouuu😈"
type input "Ma boubouuu 😈"
type textarea "Ma boubouuu 😈"
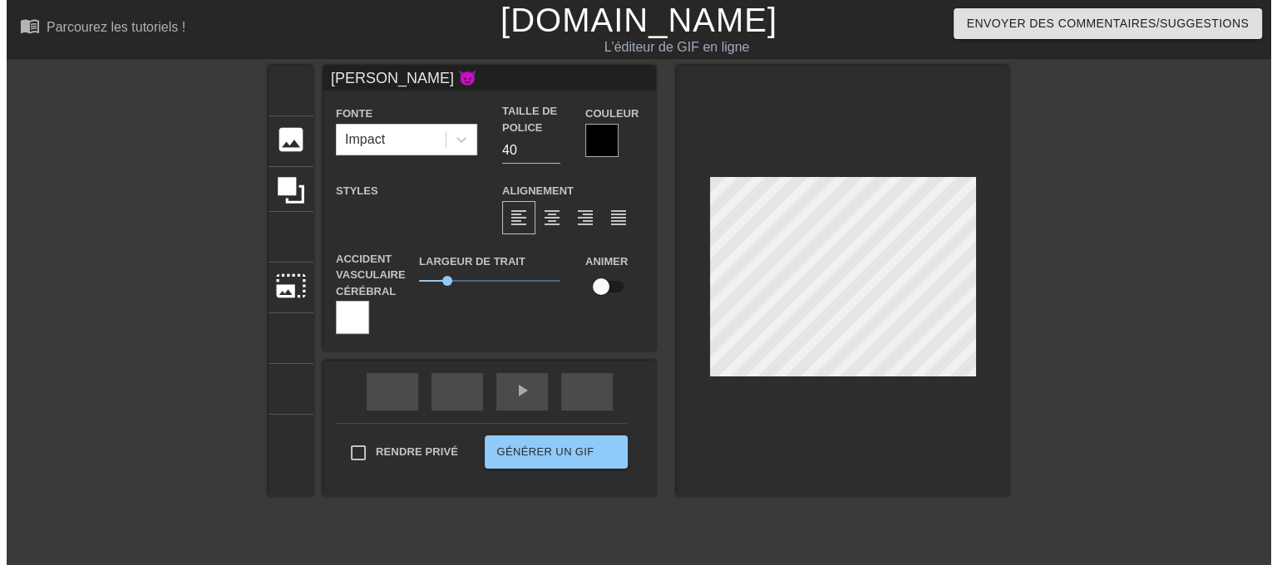
scroll to position [2, 7]
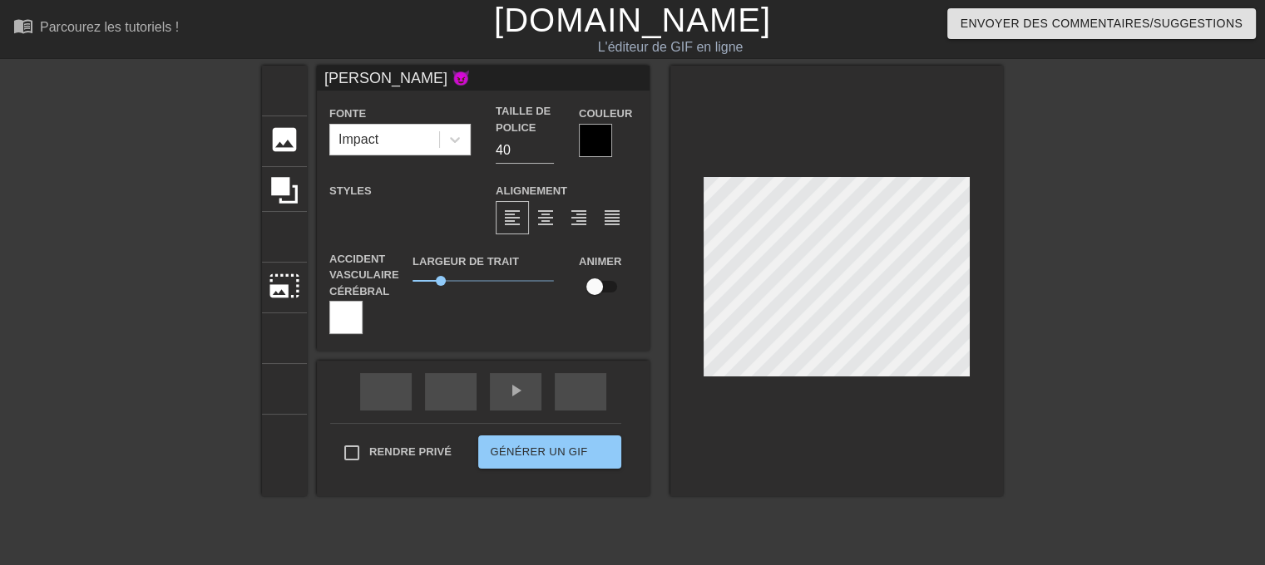
type input "Ma boubouuu !😈"
type textarea "Ma boubouuu !😈"
type input "Ma boubouuu 😈"
type textarea "Ma boubouuu 😈"
drag, startPoint x: 1164, startPoint y: 281, endPoint x: 1127, endPoint y: 296, distance: 39.5
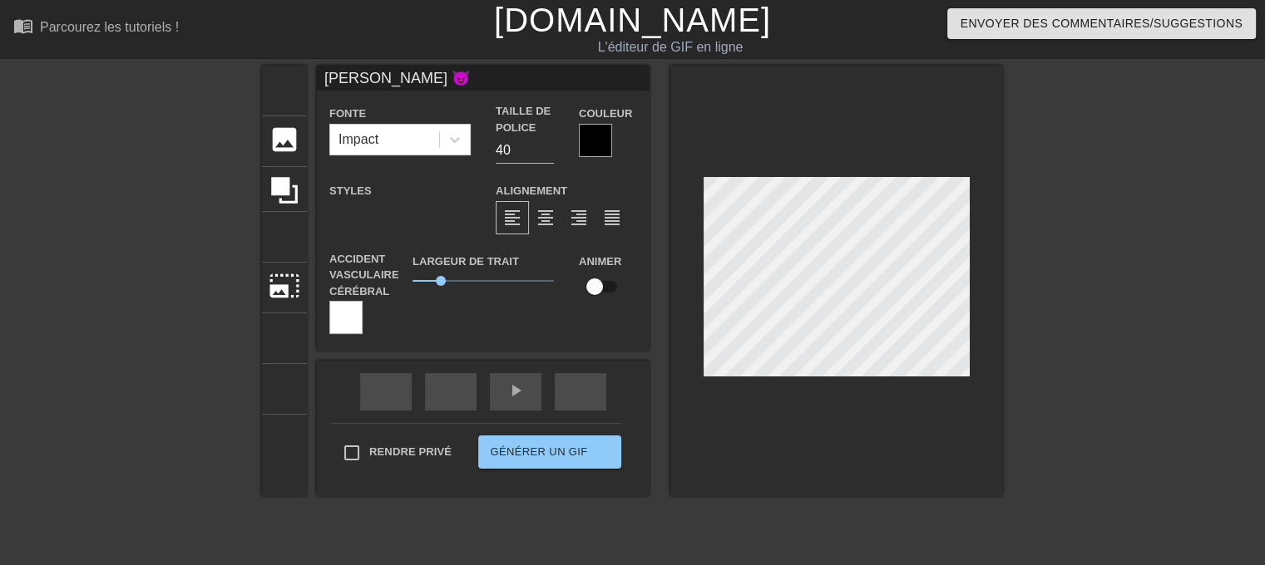
click at [1167, 281] on div "titre ajouter_cercle image ajouter_cercle recadrer photo_size_select_large aide…" at bounding box center [632, 315] width 1265 height 499
click at [289, 224] on font "recadrer" at bounding box center [395, 235] width 253 height 32
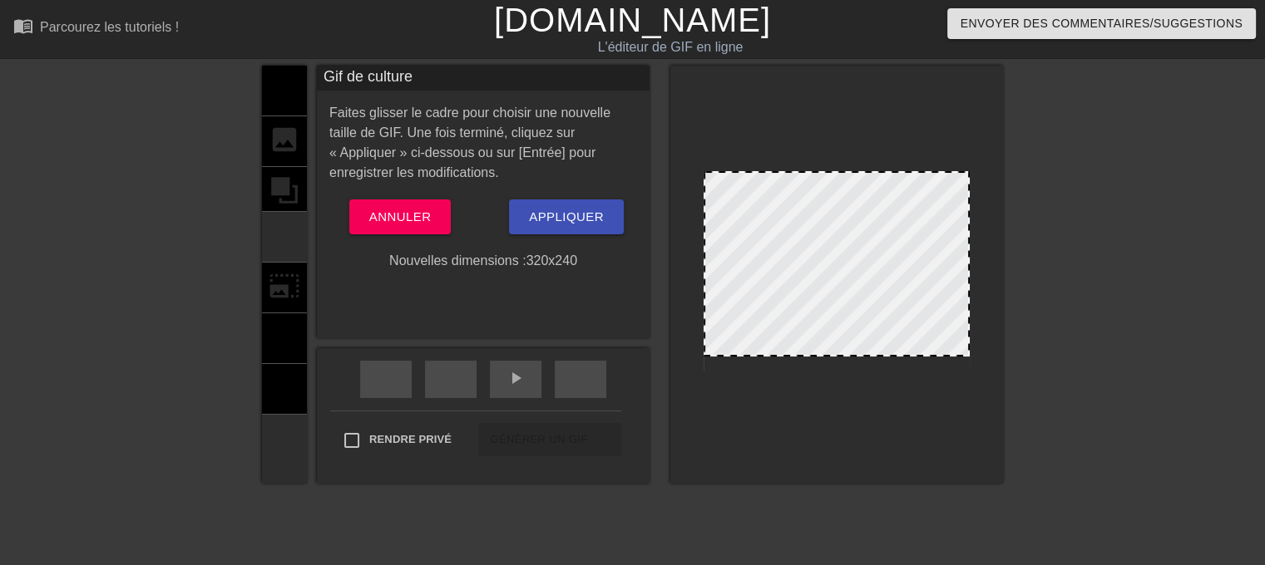
drag, startPoint x: 879, startPoint y: 368, endPoint x: 879, endPoint y: 354, distance: 14.1
click at [526, 230] on button "Appliquer" at bounding box center [566, 217] width 115 height 35
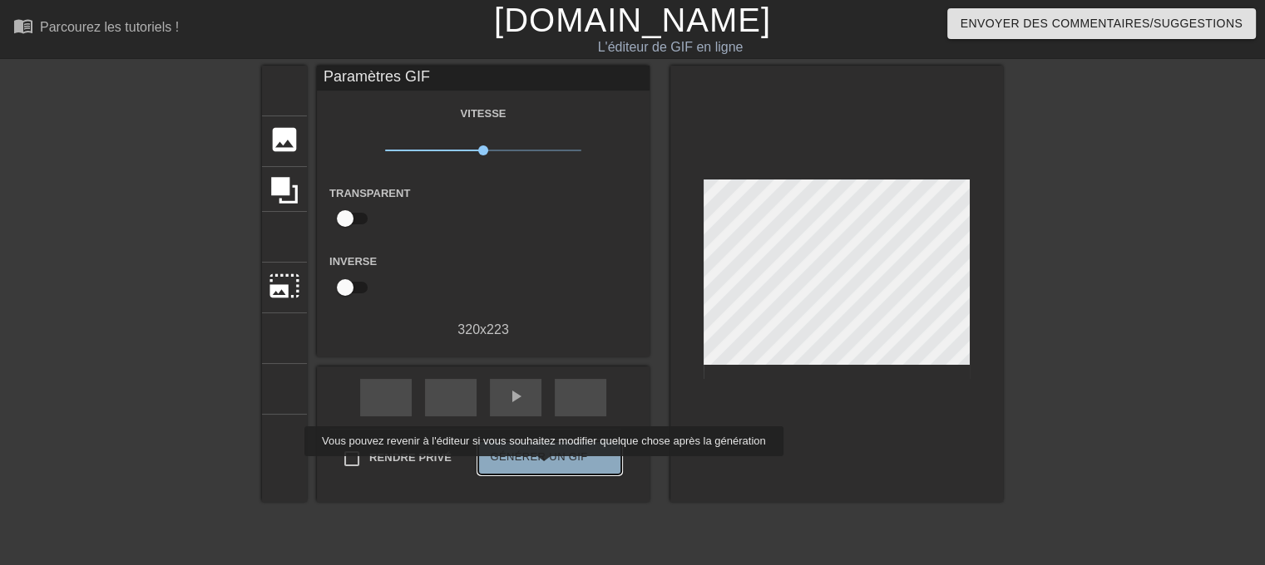
click at [515, 468] on button "Générer un GIF double_flèche" at bounding box center [549, 457] width 143 height 33
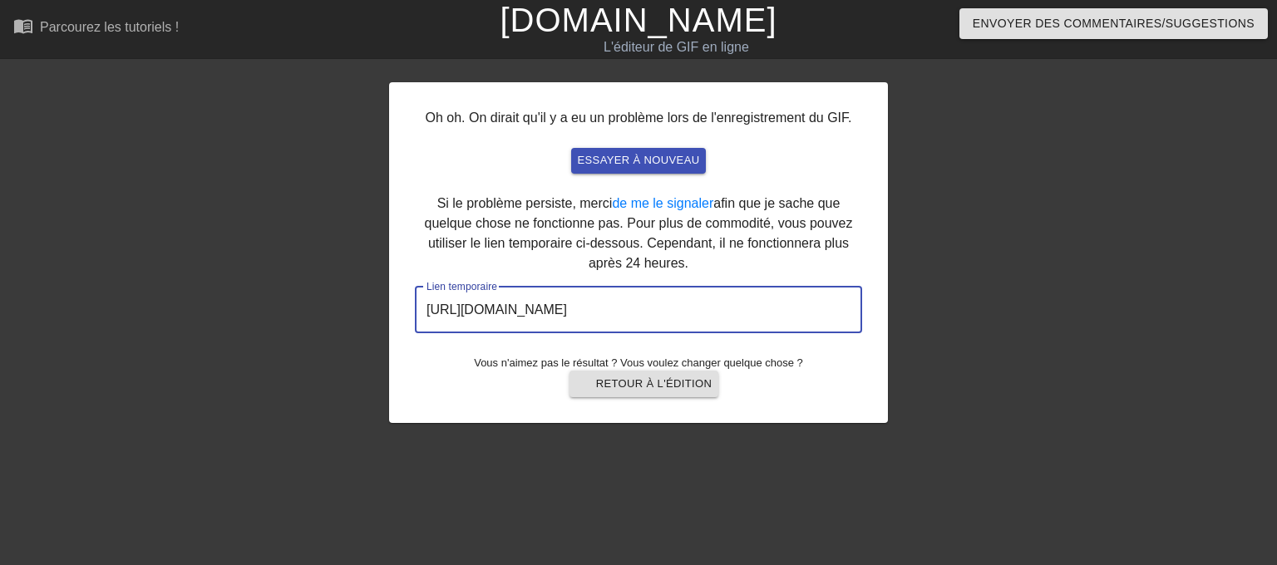
drag, startPoint x: 752, startPoint y: 308, endPoint x: 412, endPoint y: 322, distance: 339.5
click at [415, 322] on input "https://www.gifntext.com/temp_generations/8zL8u6ct.gif" at bounding box center [638, 310] width 447 height 47
